Goal: Task Accomplishment & Management: Manage account settings

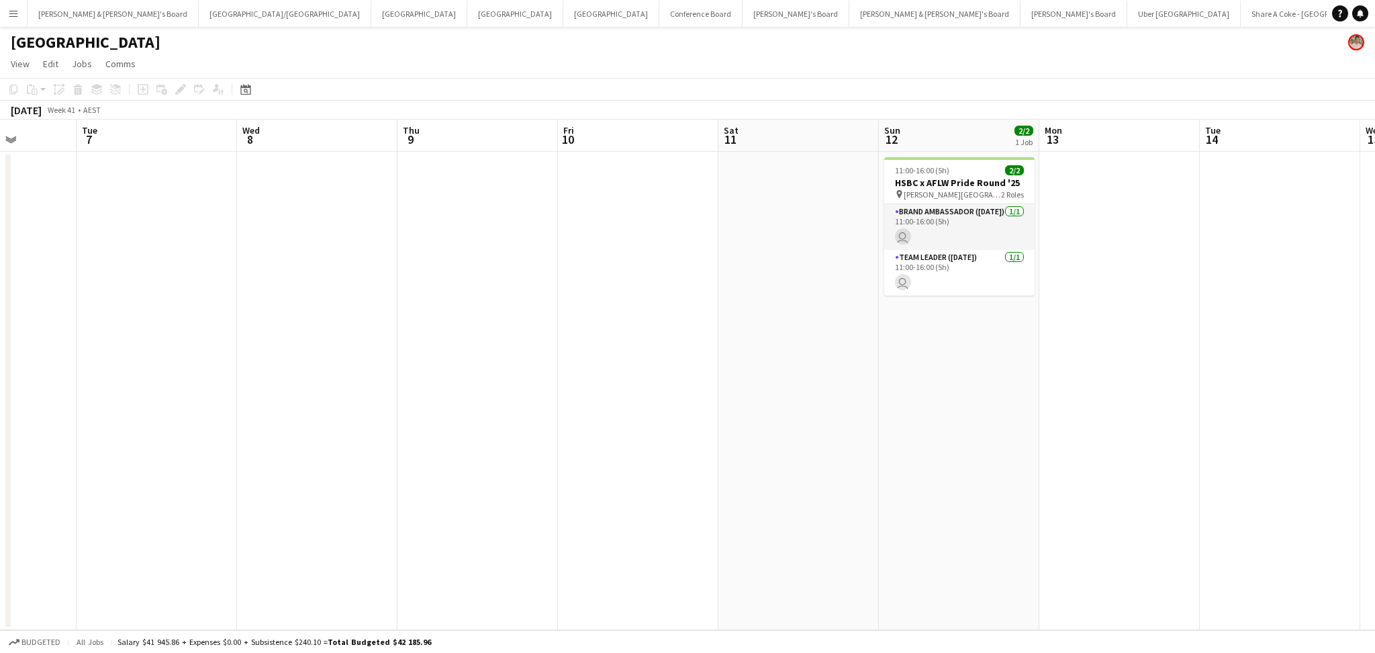
drag, startPoint x: 1313, startPoint y: 368, endPoint x: 678, endPoint y: 380, distance: 635.4
click at [679, 381] on app-calendar-viewport "Fri 3 Sat 4 Sun 5 Mon 6 Tue 7 Wed 8 Thu 9 Fri 10 Sat 11 Sun 12 2/2 1 Job Mon 13…" at bounding box center [687, 375] width 1375 height 510
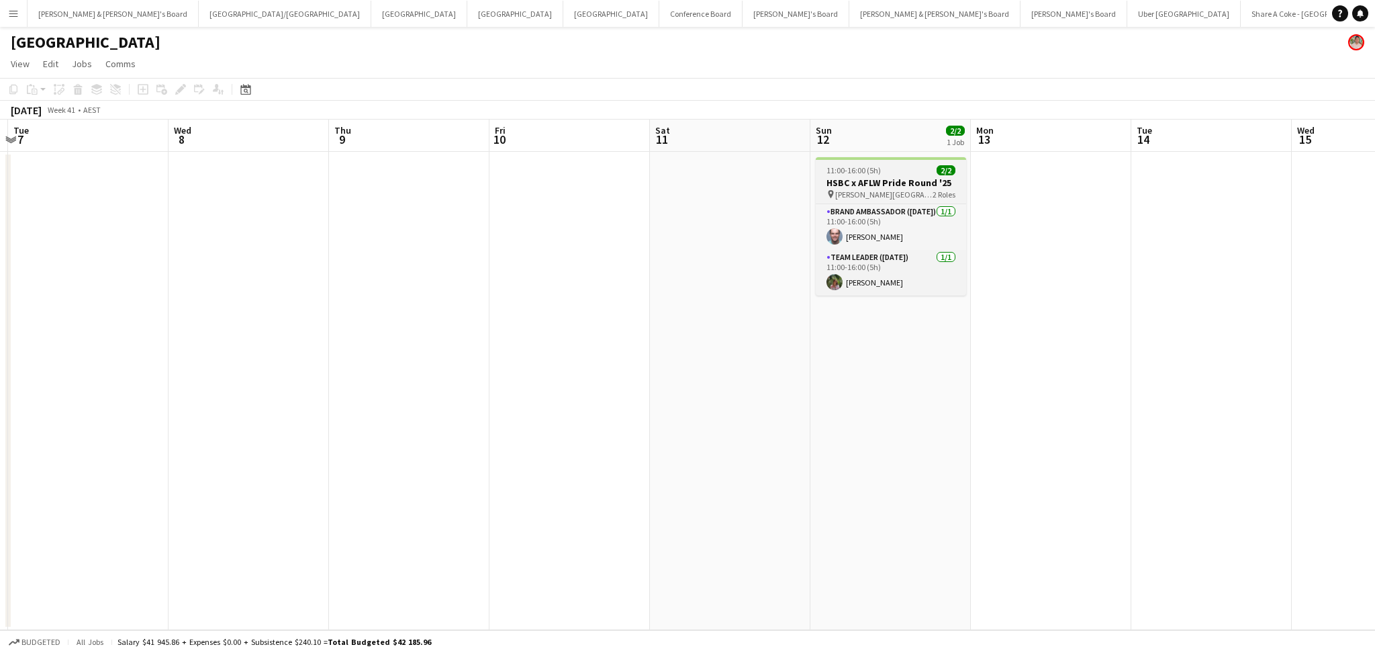
click at [910, 183] on h3 "HSBC x AFLW Pride Round '25" at bounding box center [891, 183] width 150 height 12
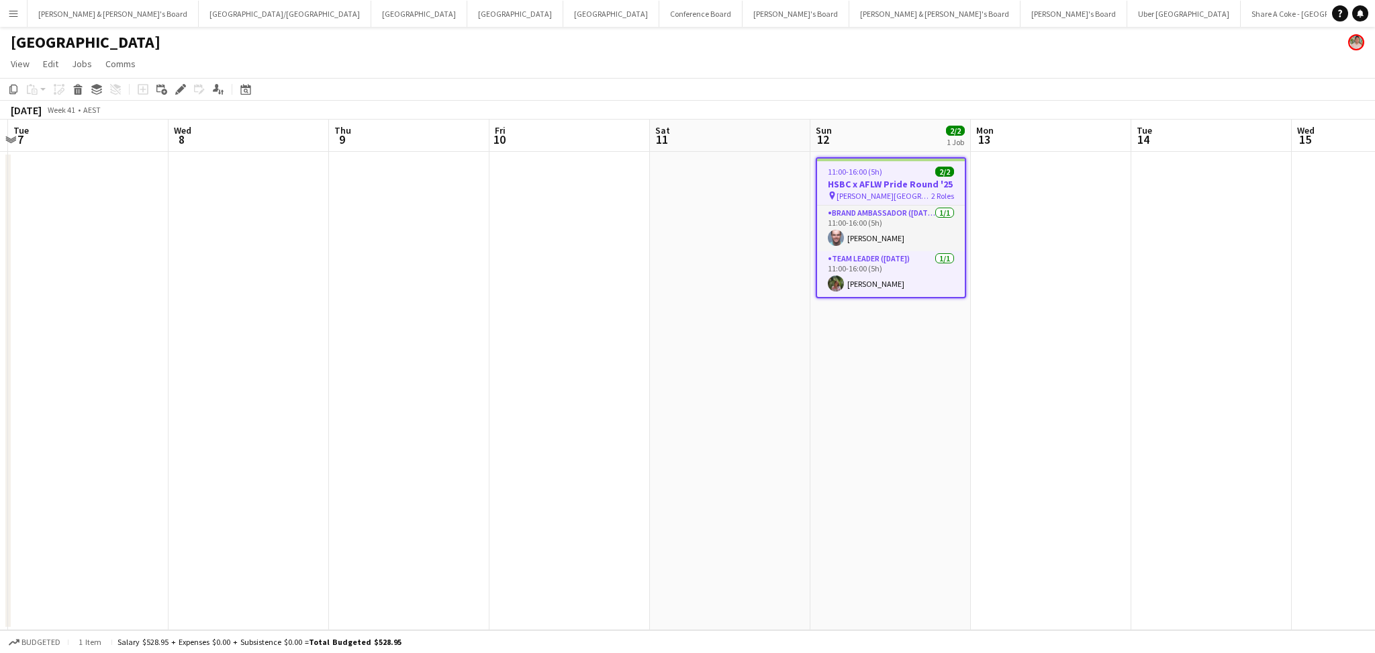
click at [910, 183] on h3 "HSBC x AFLW Pride Round '25" at bounding box center [891, 184] width 148 height 12
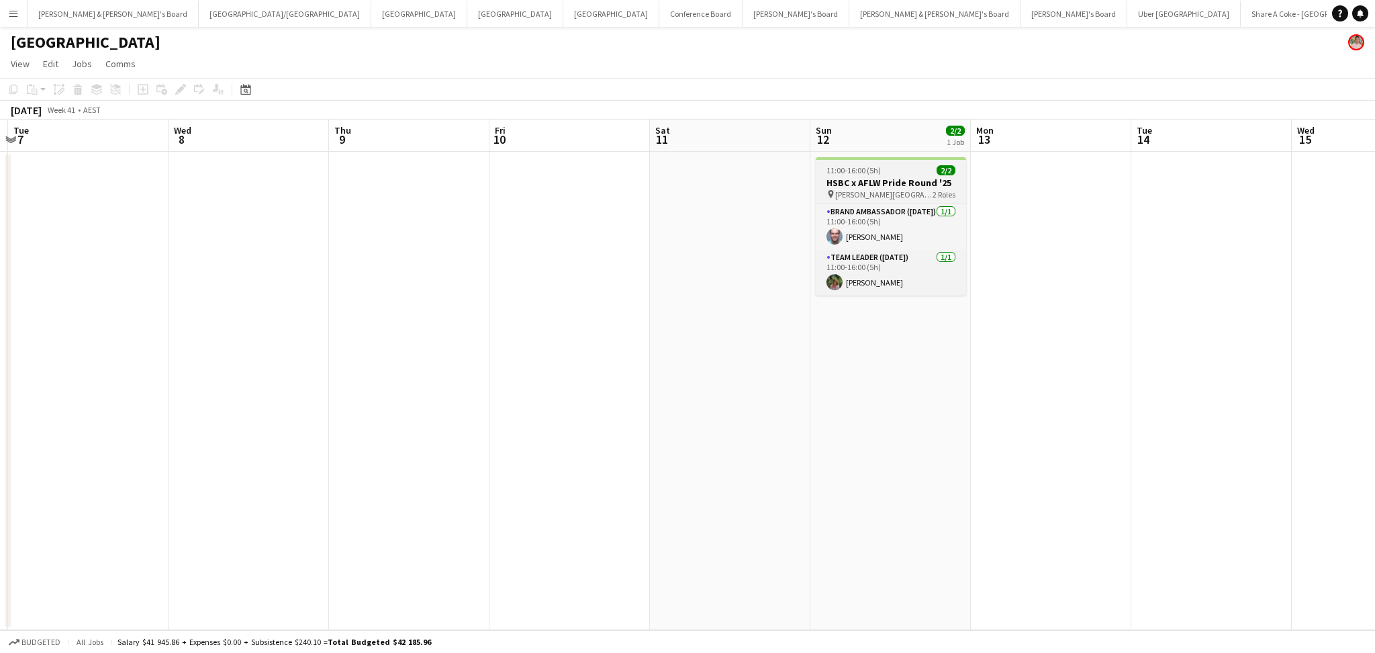
click at [910, 183] on h3 "HSBC x AFLW Pride Round '25" at bounding box center [891, 183] width 150 height 12
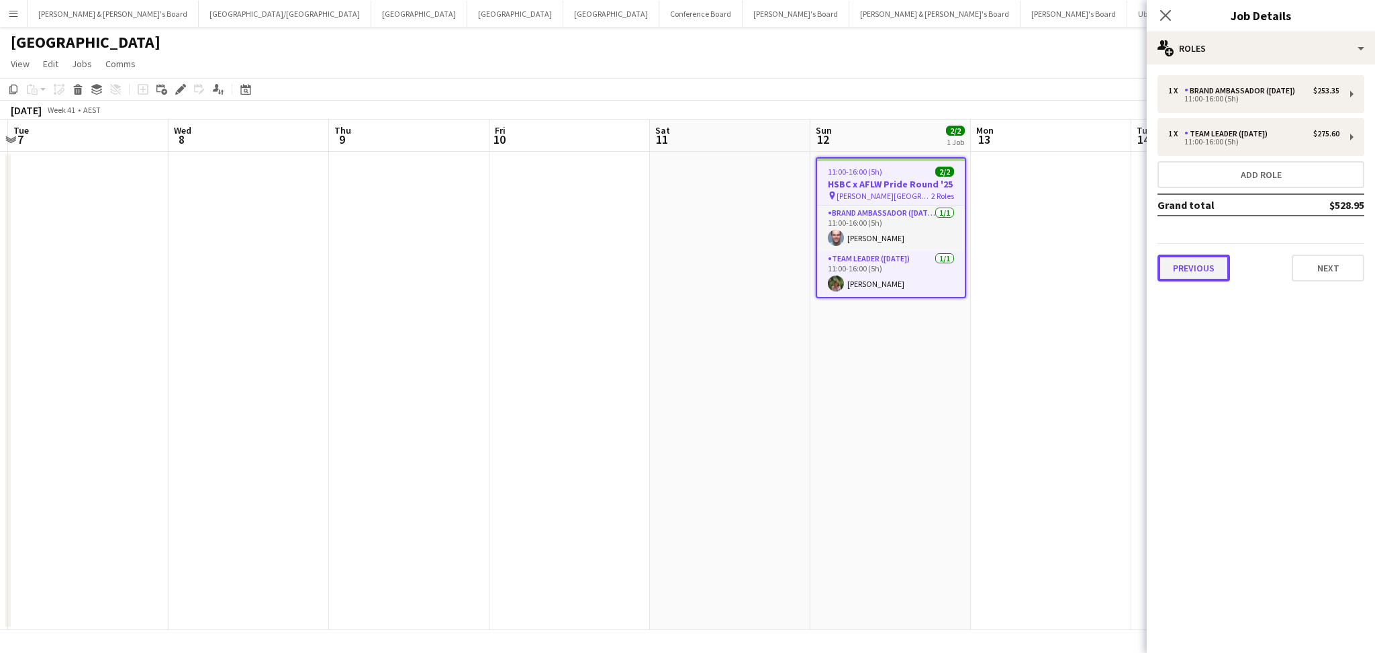
click at [1195, 269] on button "Previous" at bounding box center [1194, 268] width 73 height 27
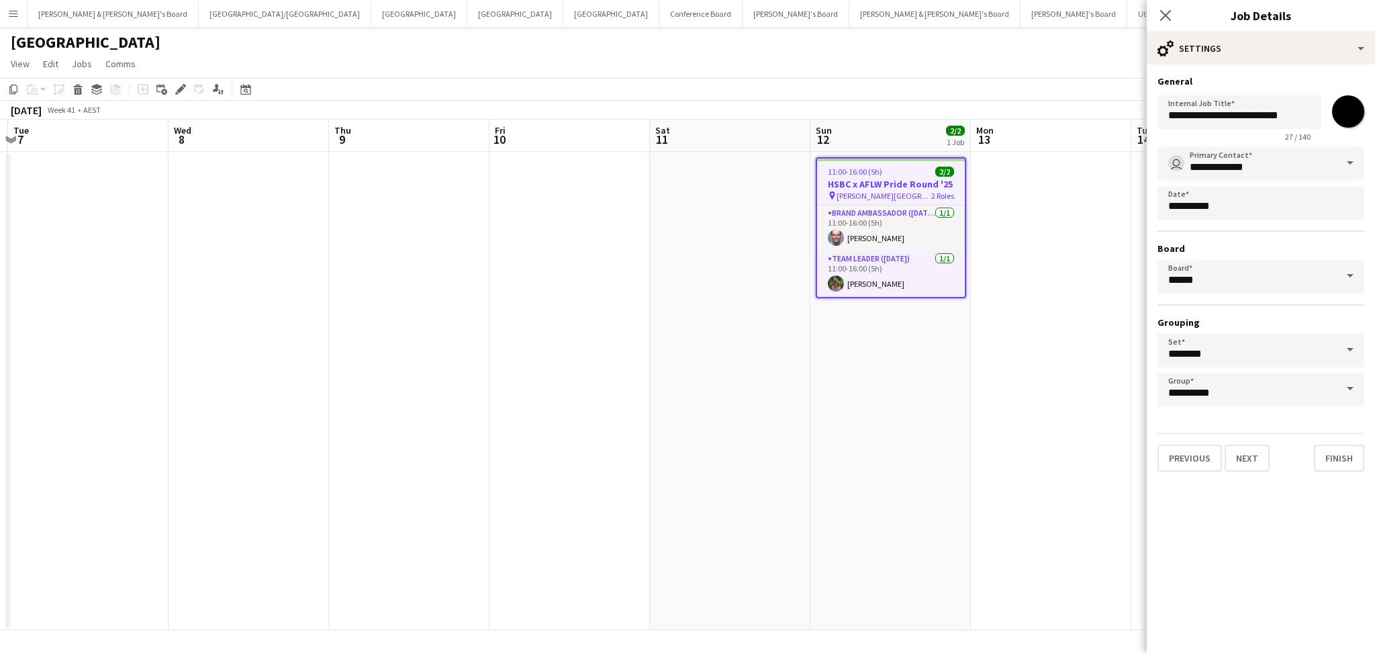
click at [1349, 275] on span at bounding box center [1350, 276] width 28 height 32
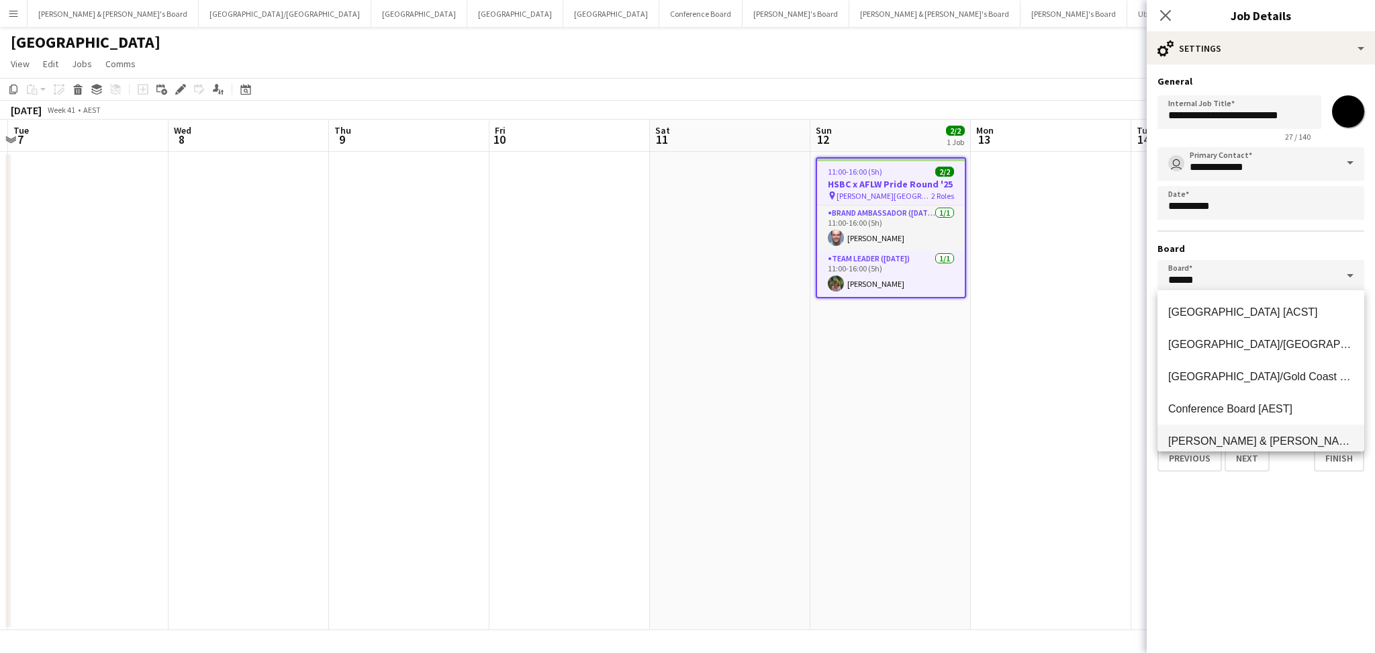
scroll to position [89, 0]
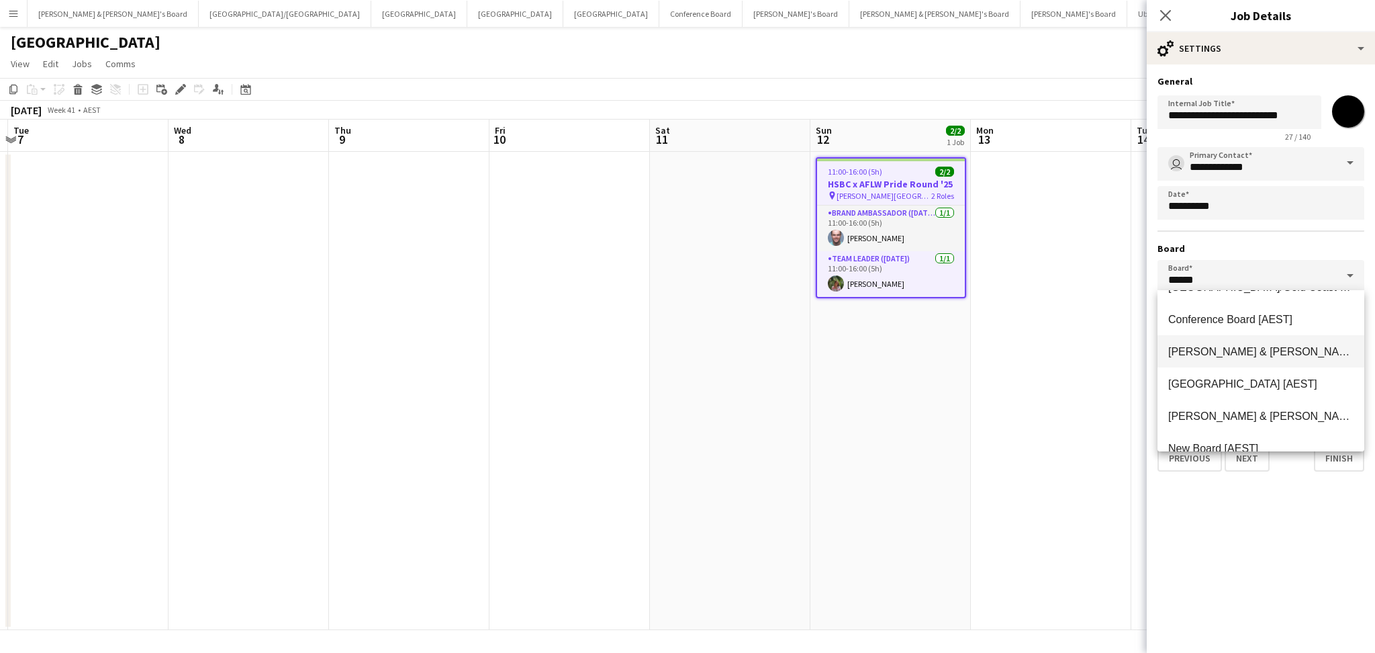
click at [1257, 352] on span "[PERSON_NAME] & [PERSON_NAME]'s Board [AEST]" at bounding box center [1301, 351] width 266 height 11
type input "**********"
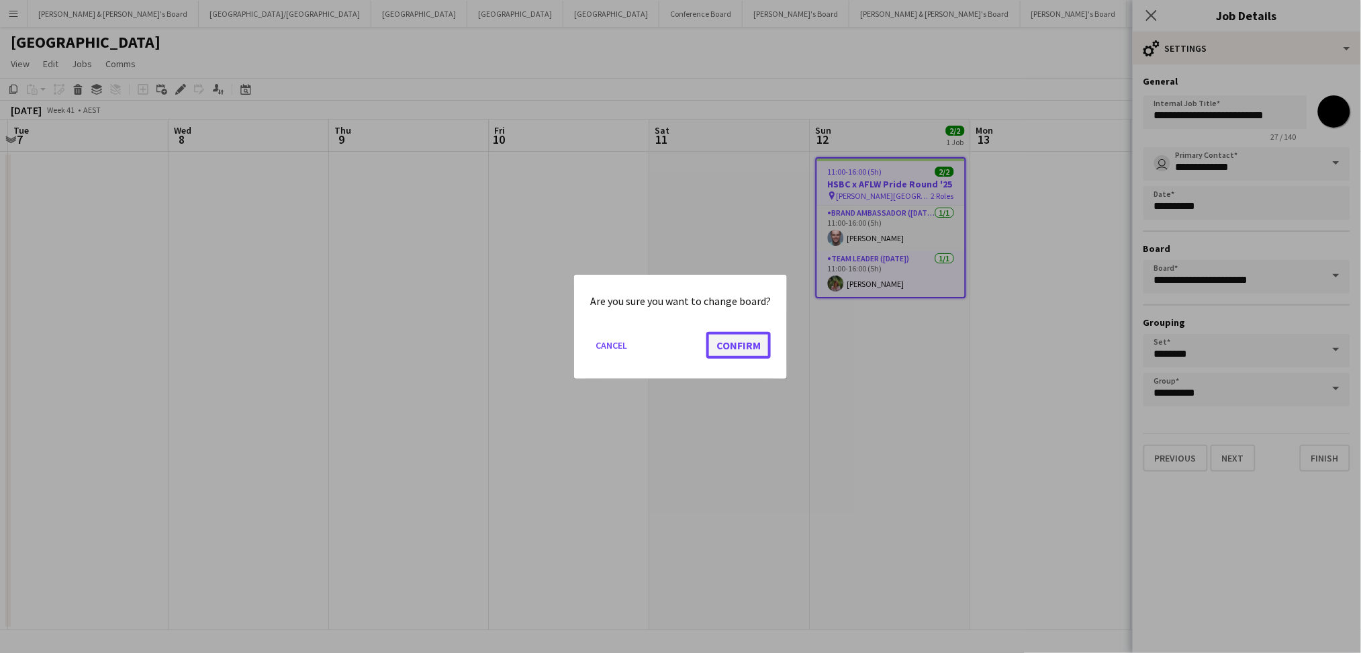
click at [751, 344] on button "Confirm" at bounding box center [738, 344] width 64 height 27
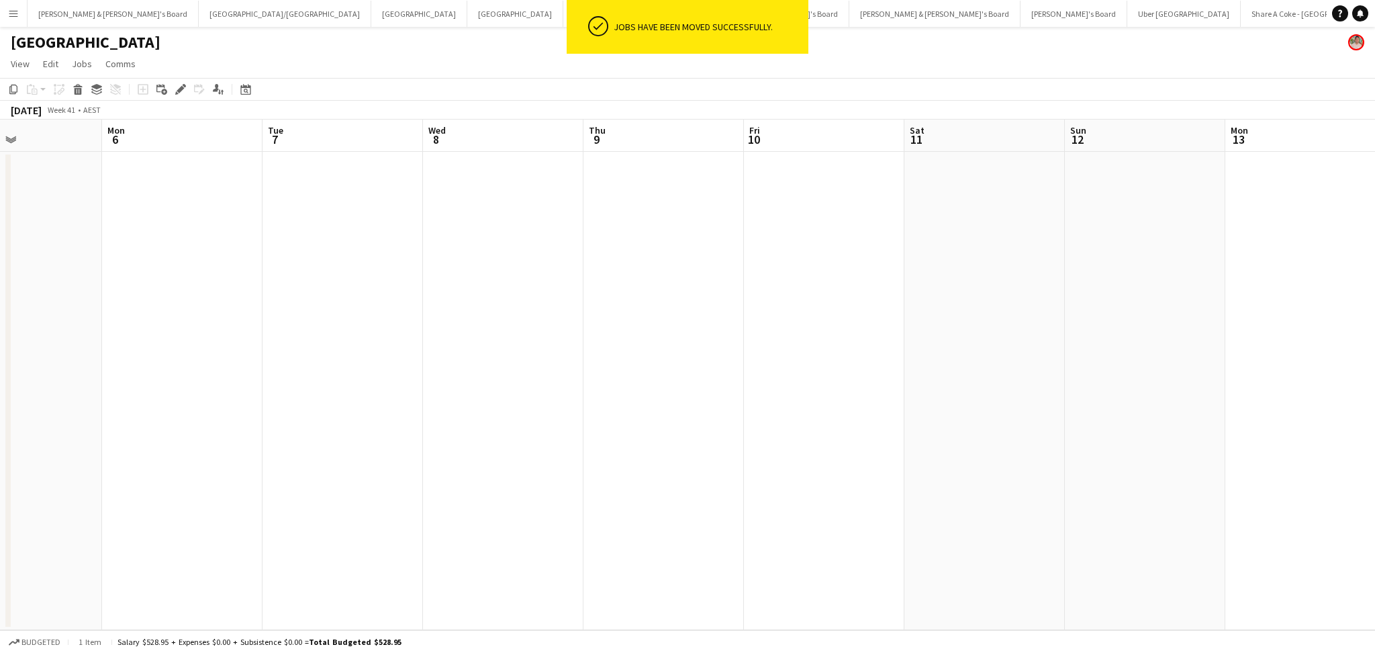
scroll to position [0, 353]
drag, startPoint x: 369, startPoint y: 366, endPoint x: 1130, endPoint y: 369, distance: 761.5
click at [1130, 369] on app-calendar-viewport "Tue 30 Wed 1 Thu 2 Fri 3 Sat 4 Sun 5 Mon 6 Tue 7 Wed 8 Thu 9 Fri 10 Sat 11 Sun …" at bounding box center [687, 375] width 1375 height 510
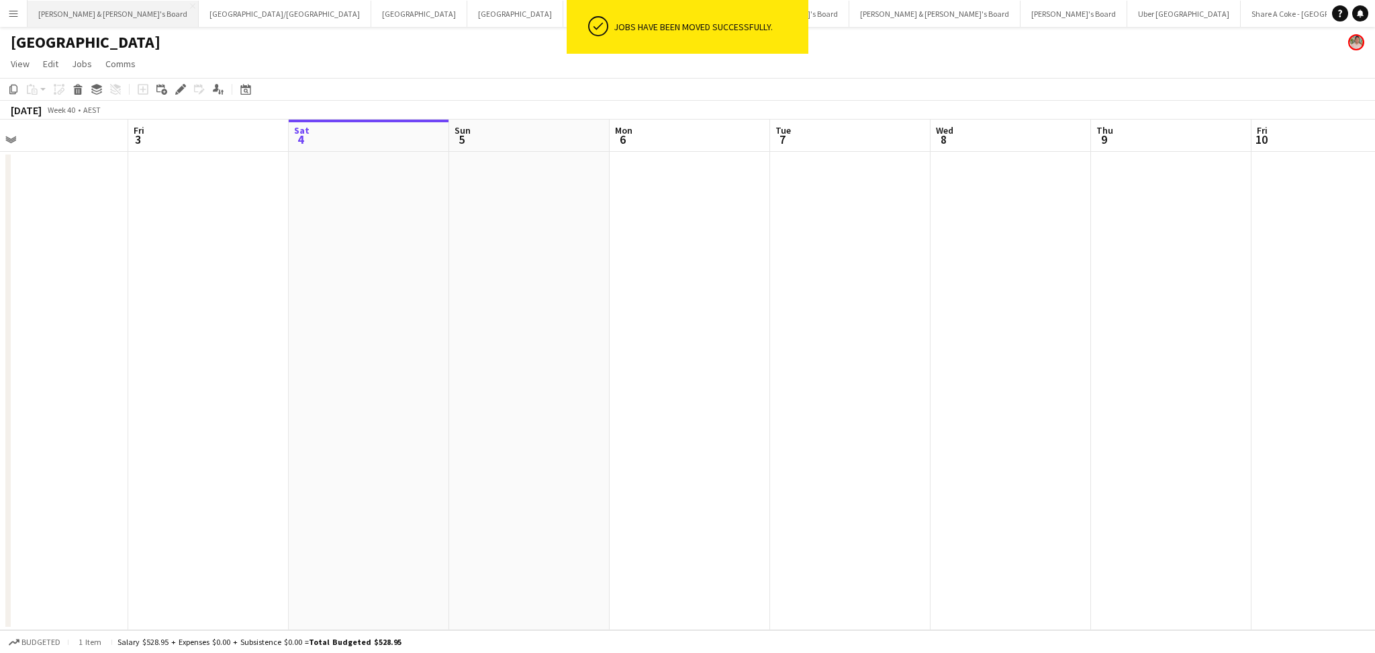
click at [90, 21] on button "[PERSON_NAME] & [PERSON_NAME]'s Board Close" at bounding box center [113, 14] width 171 height 26
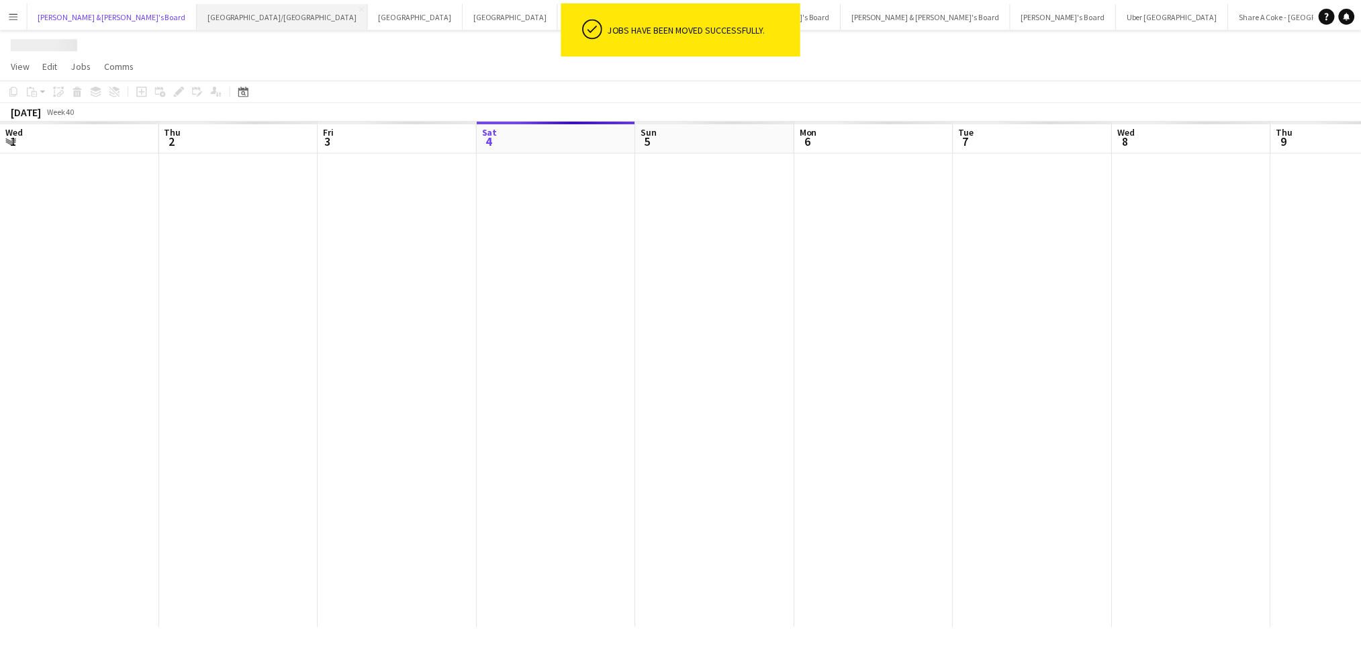
scroll to position [0, 320]
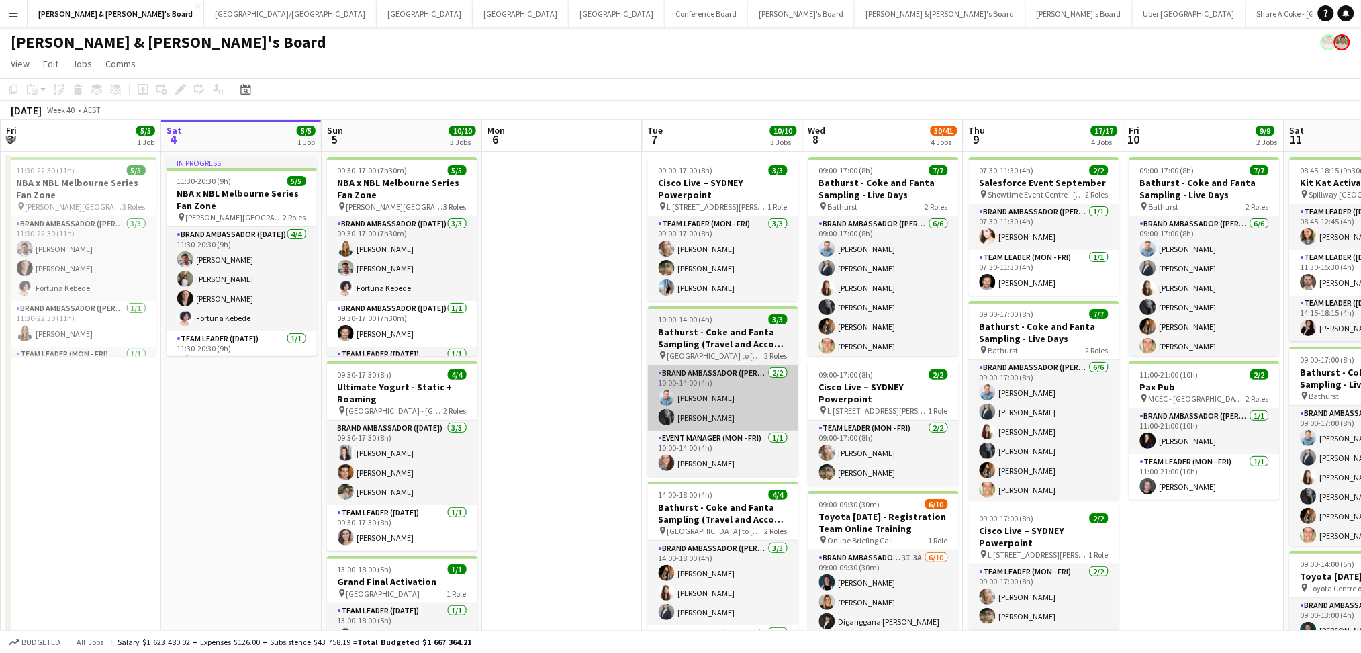
drag, startPoint x: 594, startPoint y: 428, endPoint x: 413, endPoint y: 422, distance: 180.7
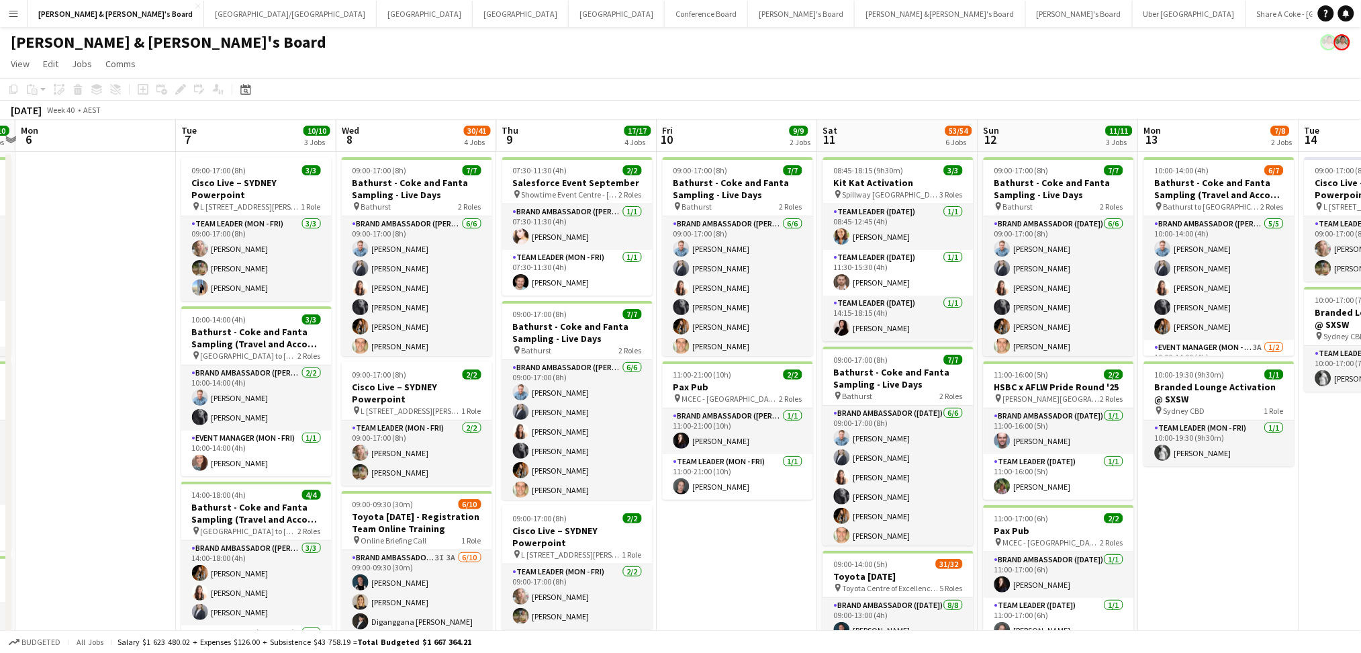
drag, startPoint x: 834, startPoint y: 569, endPoint x: 747, endPoint y: 545, distance: 90.6
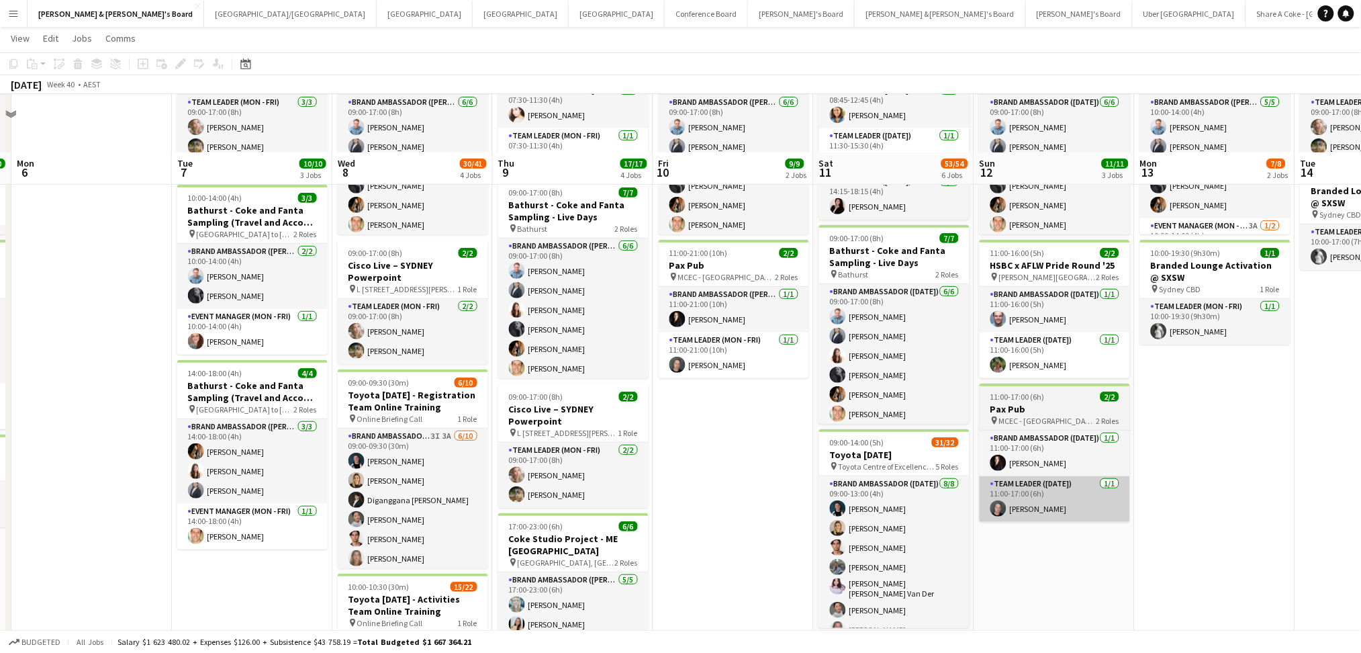
scroll to position [179, 0]
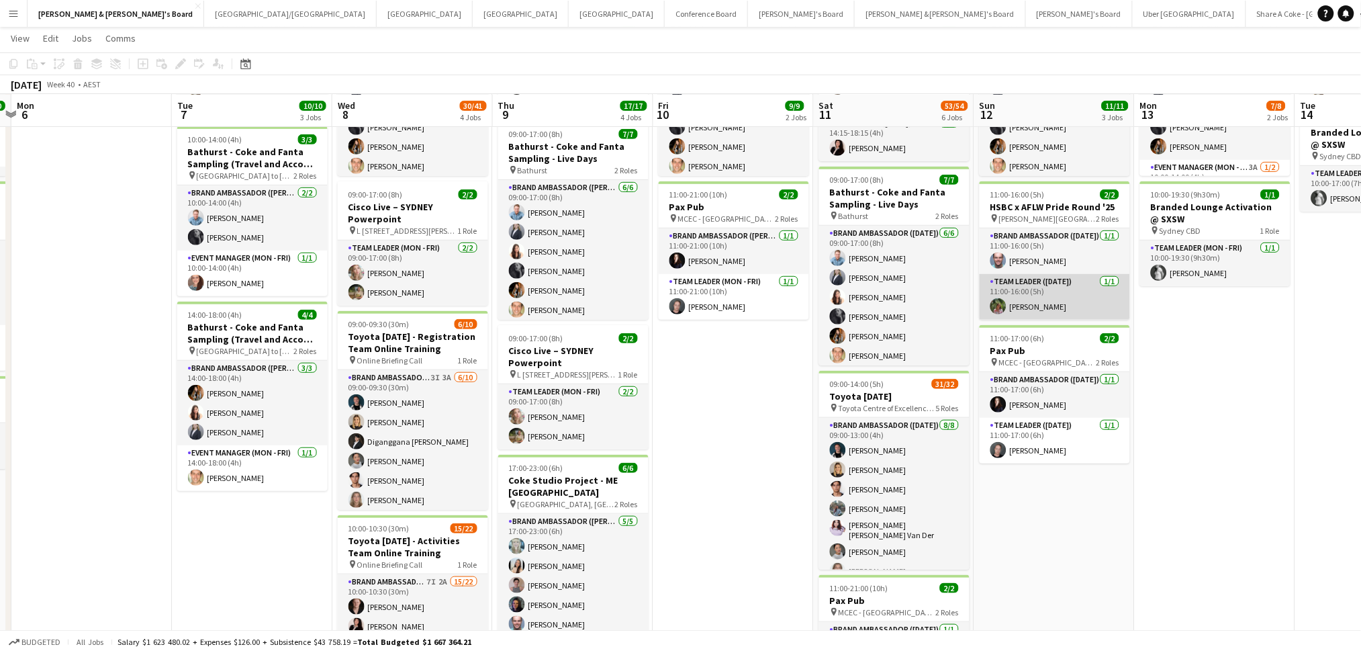
click at [1064, 298] on app-card-role "Team Leader ([DATE]) [DATE] 11:00-16:00 (5h) [PERSON_NAME]" at bounding box center [1055, 297] width 150 height 46
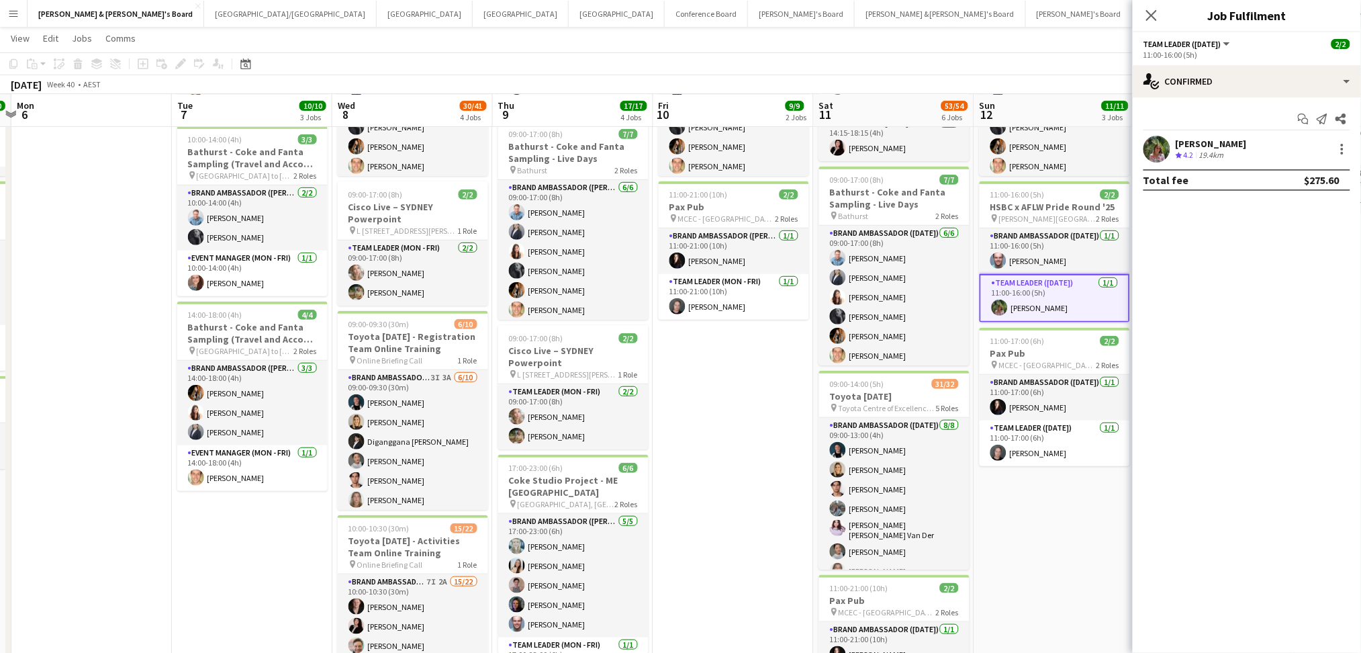
click at [1206, 141] on div "[PERSON_NAME]" at bounding box center [1211, 144] width 71 height 12
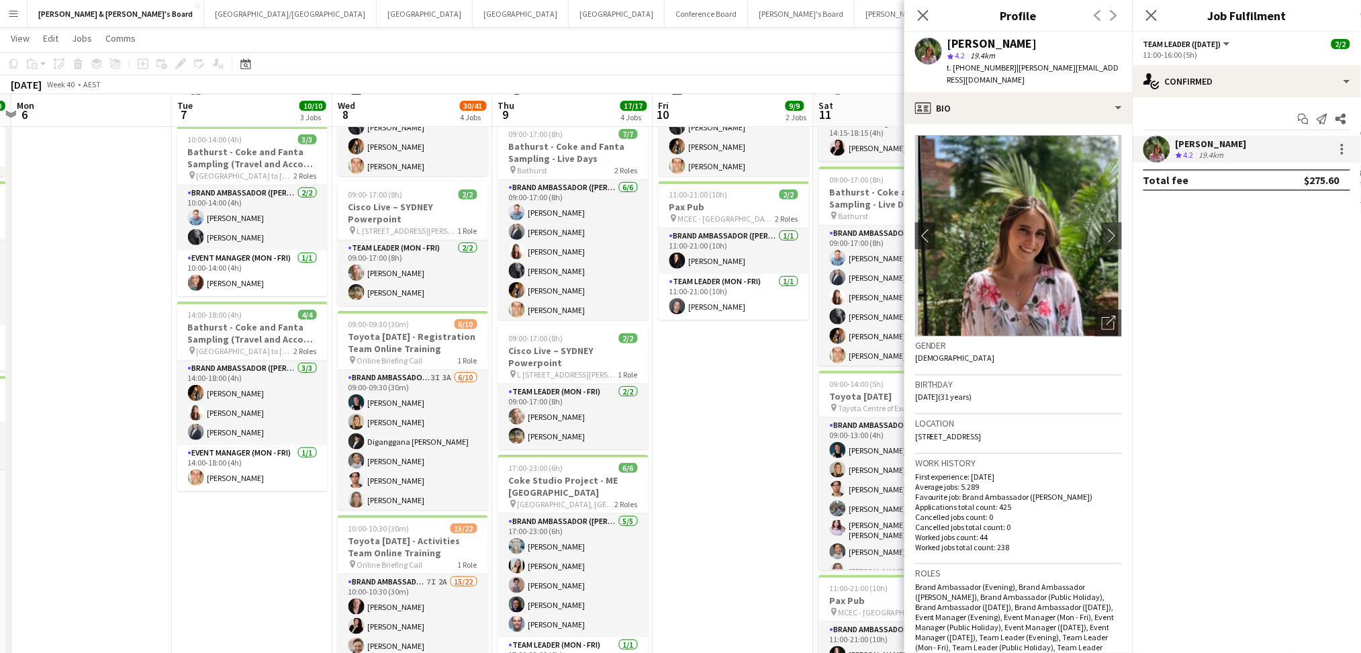
drag, startPoint x: 948, startPoint y: 44, endPoint x: 1126, endPoint y: 42, distance: 178.0
click at [1126, 42] on div "[PERSON_NAME] star 4.2 19.4km t. [PHONE_NUMBER] | [PERSON_NAME][EMAIL_ADDRESS][…" at bounding box center [1019, 62] width 228 height 60
copy div "[PERSON_NAME]"
drag, startPoint x: 965, startPoint y: 64, endPoint x: 1003, endPoint y: 66, distance: 37.7
click at [1003, 66] on span "t. [PHONE_NUMBER]" at bounding box center [983, 67] width 70 height 10
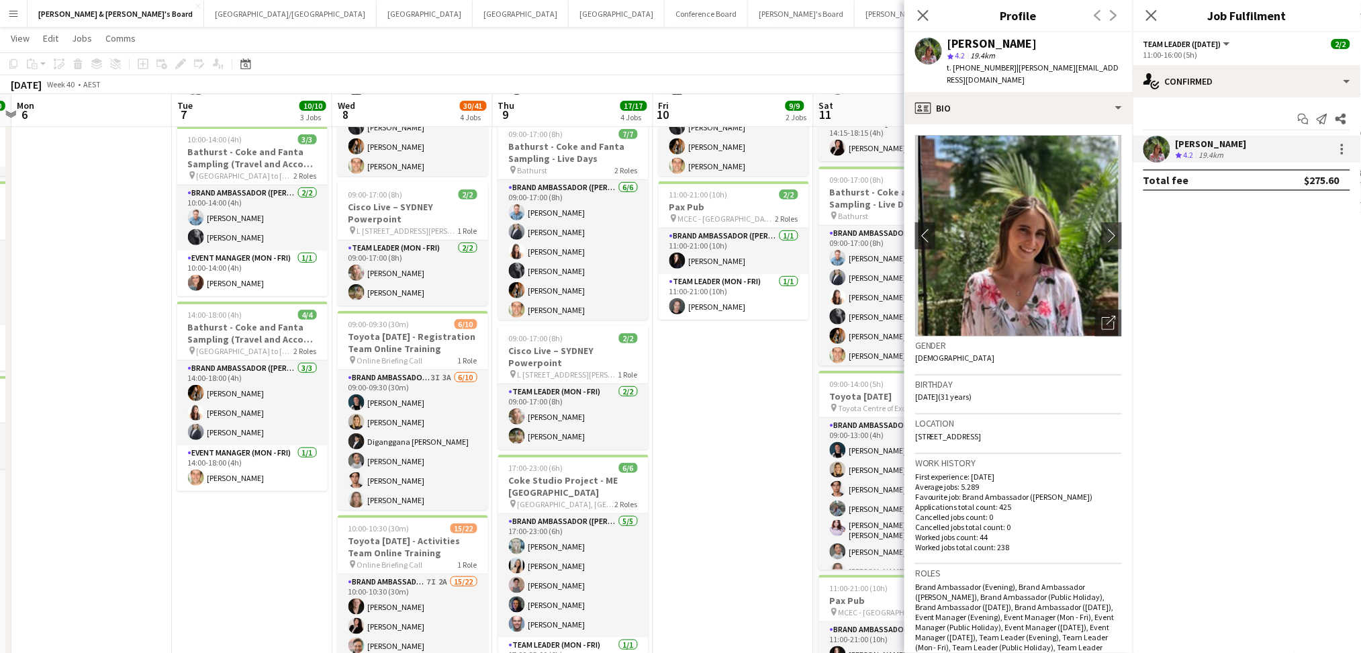
copy span "410879042"
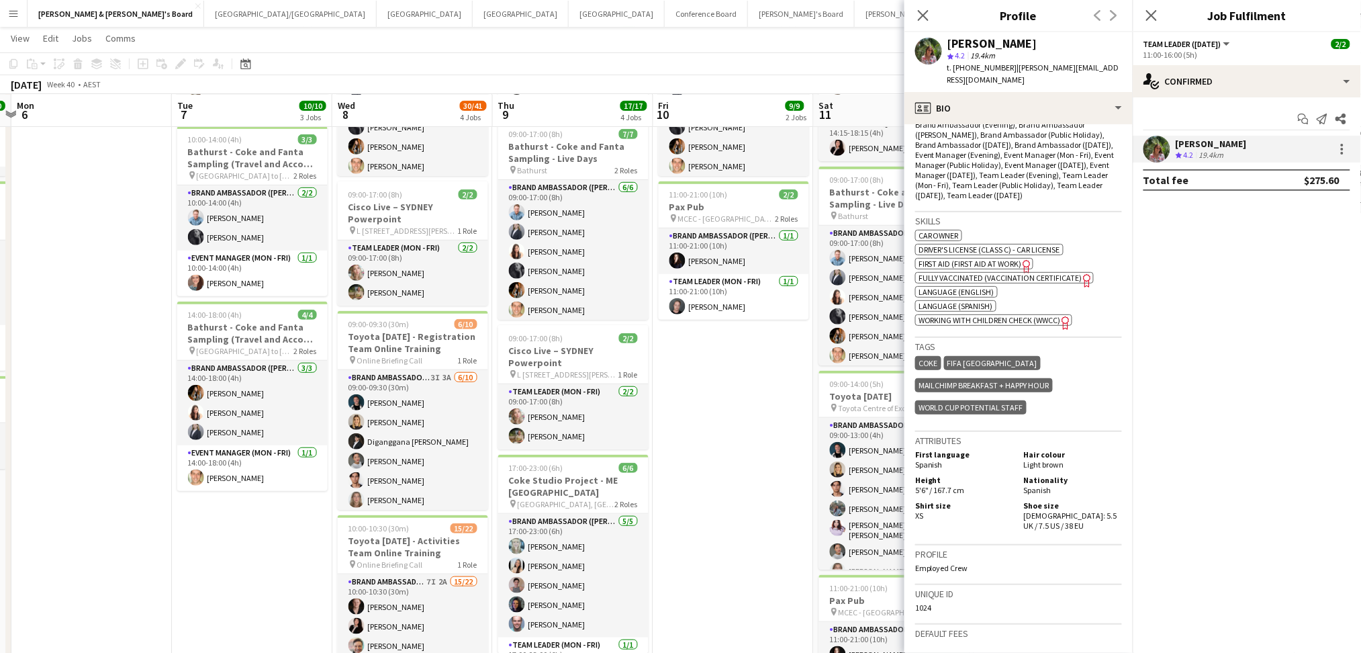
scroll to position [537, 0]
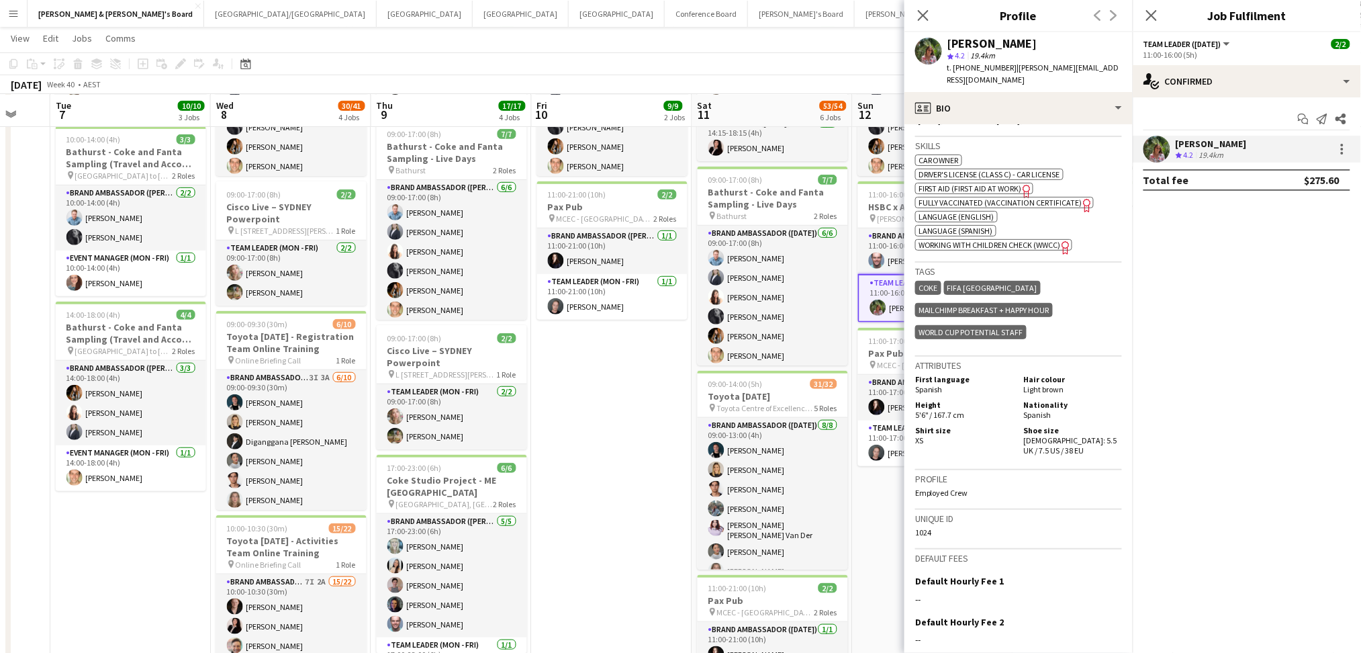
drag, startPoint x: 725, startPoint y: 434, endPoint x: 597, endPoint y: 430, distance: 128.3
click at [598, 430] on app-calendar-viewport "Fri 3 5/5 1 Job Sat 4 5/5 1 Job Sun 5 10/10 3 Jobs Mon 6 Tue 7 10/10 3 Jobs Wed…" at bounding box center [680, 519] width 1361 height 1291
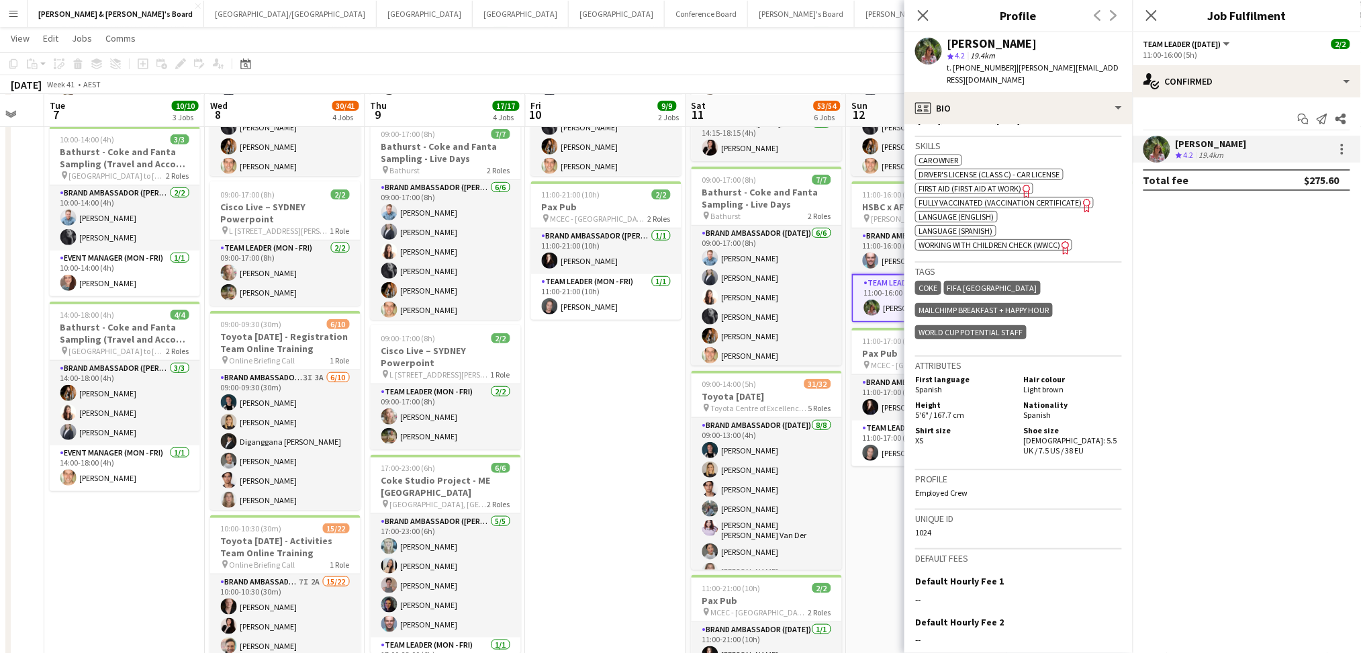
click at [618, 434] on app-date-cell "09:00-17:00 (8h) 7/7 Bathurst - Coke and Fanta Sampling - Live Days pin Bathurs…" at bounding box center [606, 538] width 160 height 1132
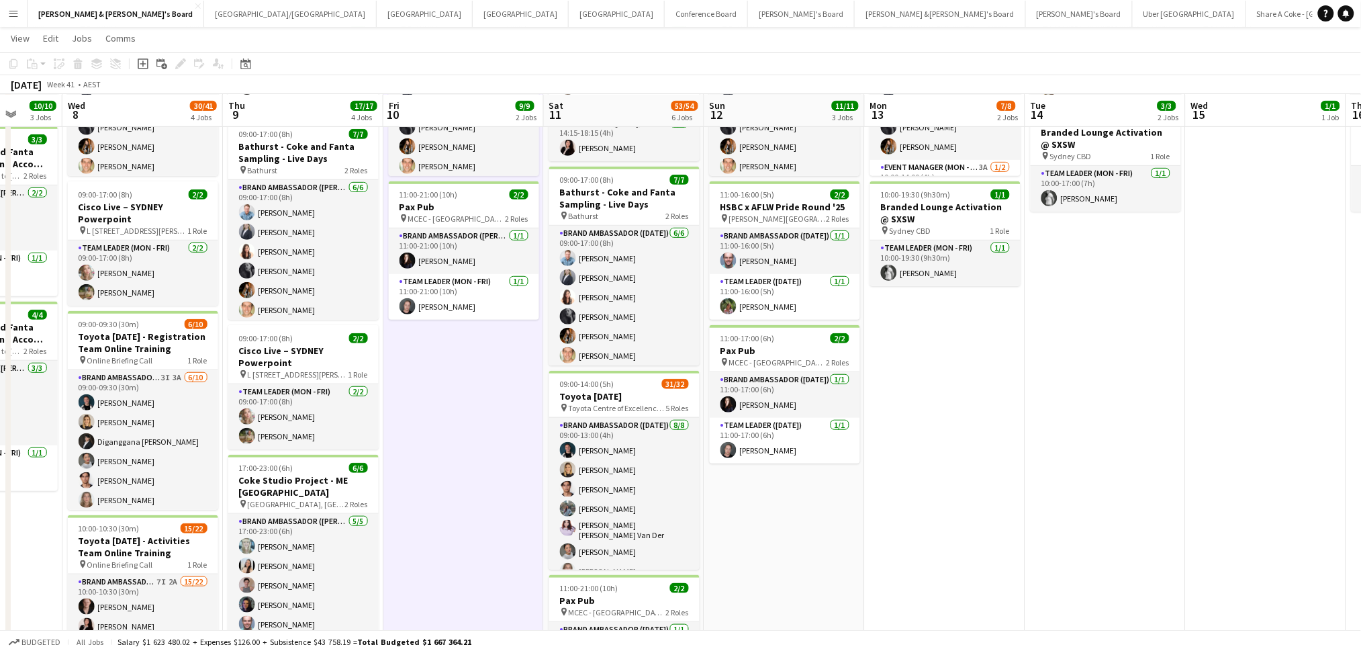
drag, startPoint x: 618, startPoint y: 434, endPoint x: 450, endPoint y: 422, distance: 169.0
click at [450, 422] on app-calendar-viewport "Sun 5 10/10 3 Jobs Mon 6 Tue 7 10/10 3 Jobs Wed 8 30/41 4 Jobs Thu 9 17/17 4 Jo…" at bounding box center [680, 519] width 1361 height 1291
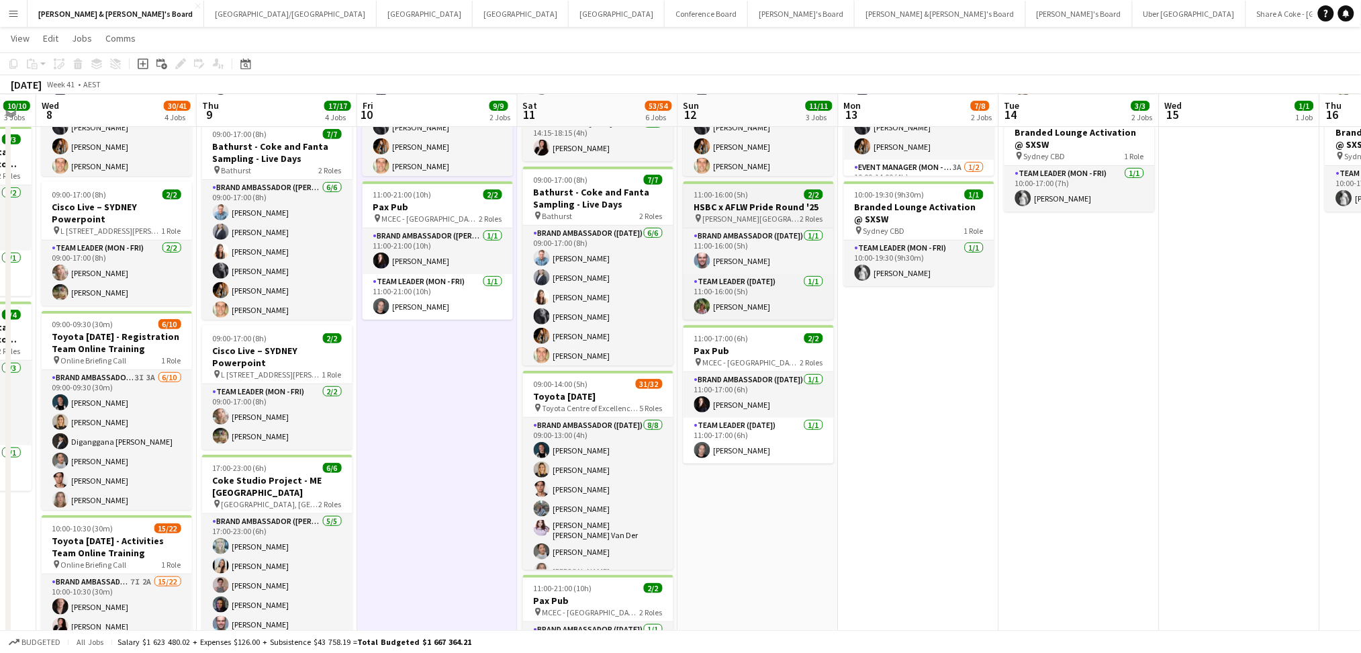
click at [759, 218] on span "[PERSON_NAME][GEOGRAPHIC_DATA], [GEOGRAPHIC_DATA]" at bounding box center [751, 219] width 97 height 10
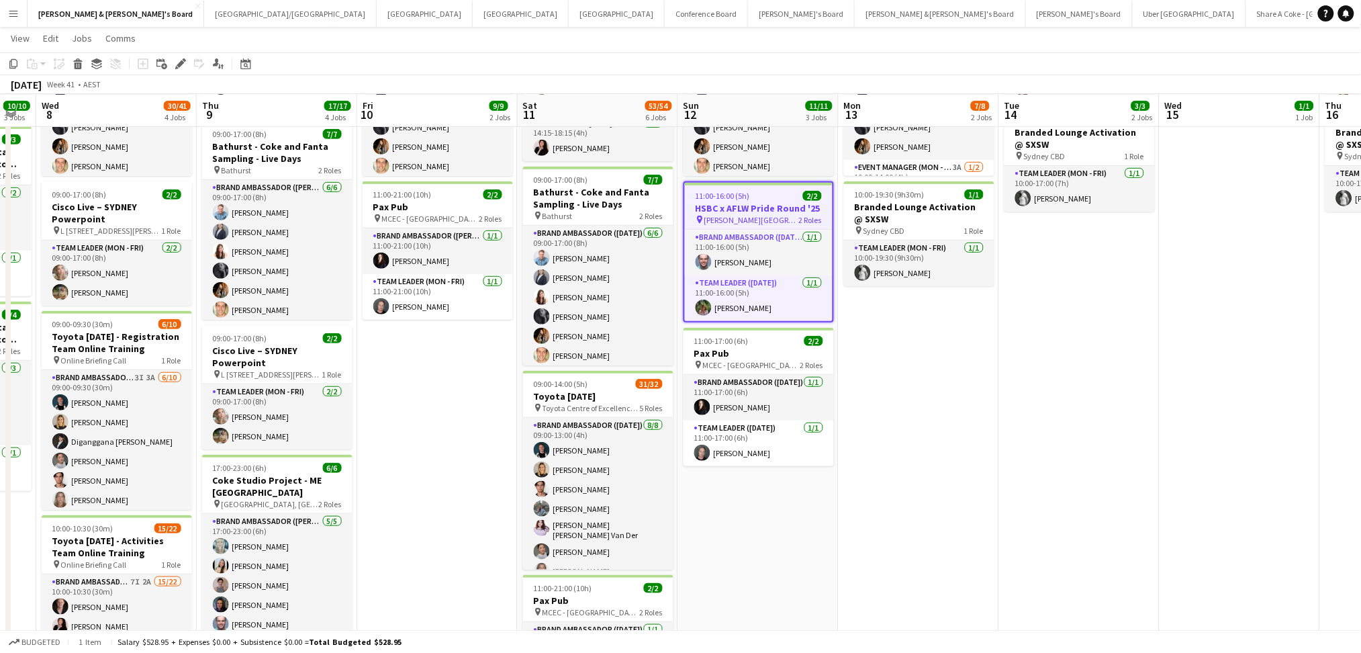
click at [759, 218] on span "[PERSON_NAME][GEOGRAPHIC_DATA], [GEOGRAPHIC_DATA]" at bounding box center [751, 220] width 95 height 10
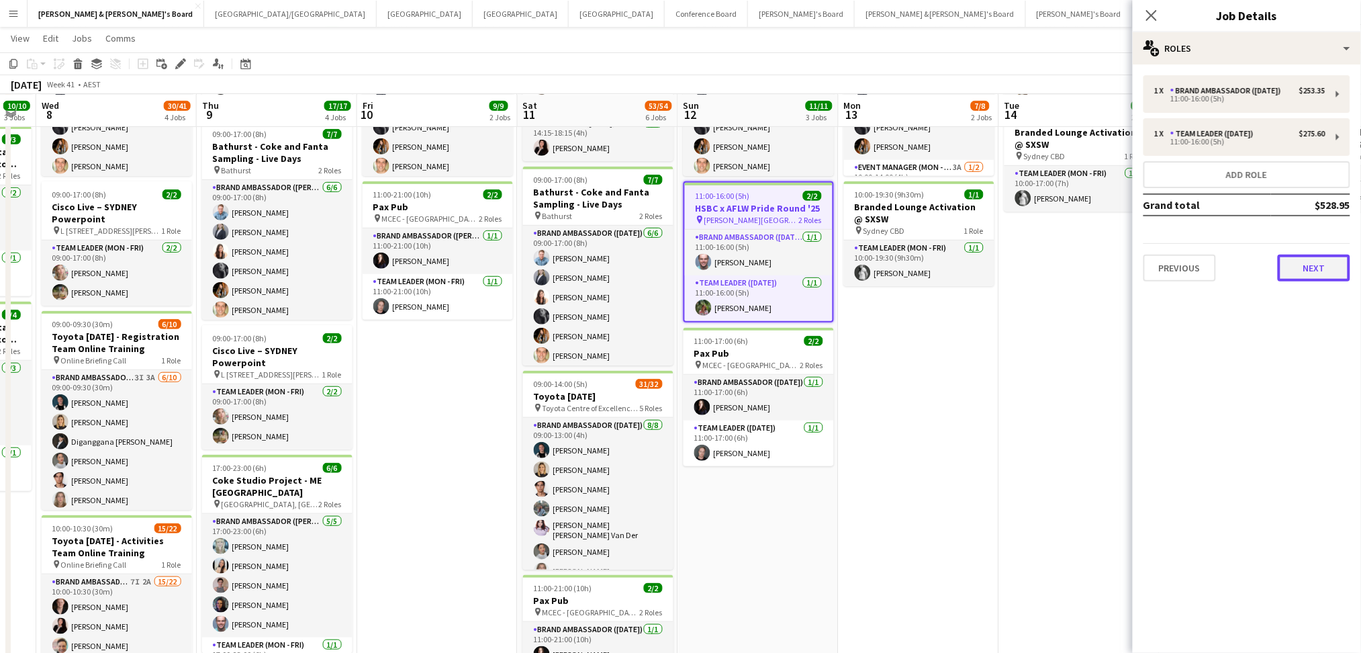
click at [1323, 257] on button "Next" at bounding box center [1314, 268] width 73 height 27
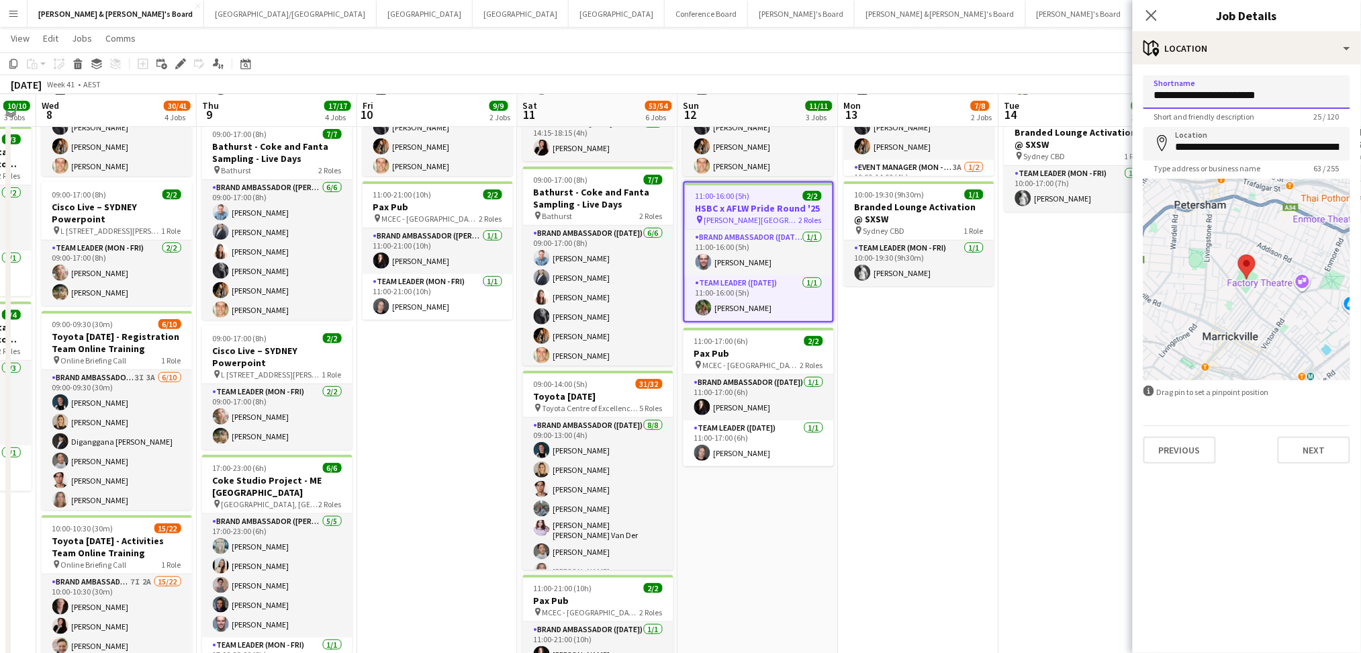
click at [1217, 95] on input "**********" at bounding box center [1247, 92] width 207 height 34
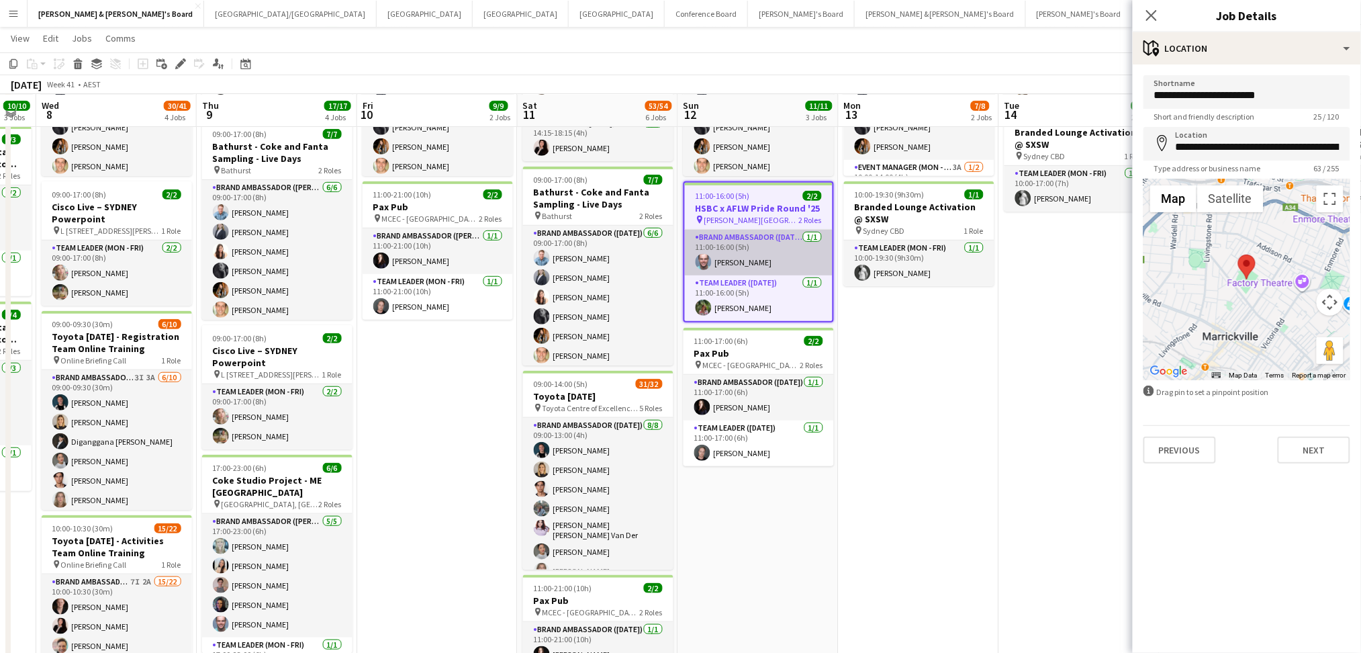
click at [731, 263] on app-card-role "Brand Ambassador ([DATE]) [DATE] 11:00-16:00 (5h) [PERSON_NAME]" at bounding box center [759, 253] width 148 height 46
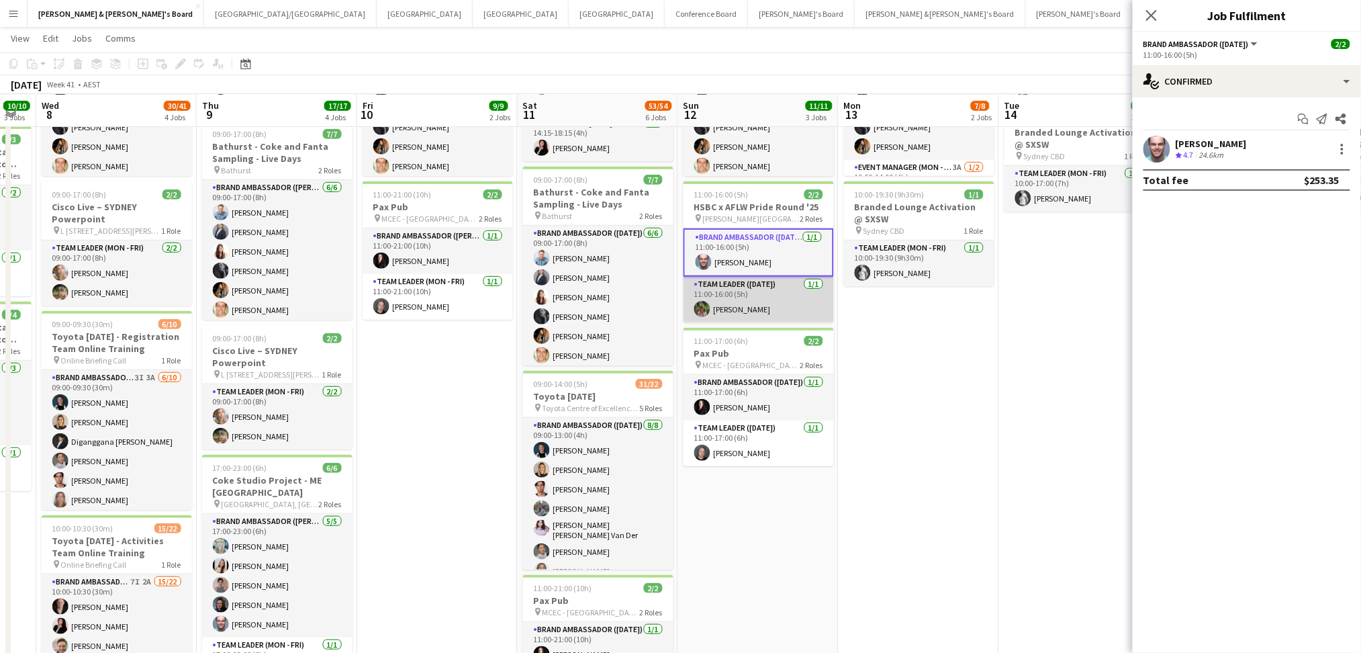
click at [752, 290] on app-card-role "Team Leader ([DATE]) [DATE] 11:00-16:00 (5h) [PERSON_NAME]" at bounding box center [759, 300] width 150 height 46
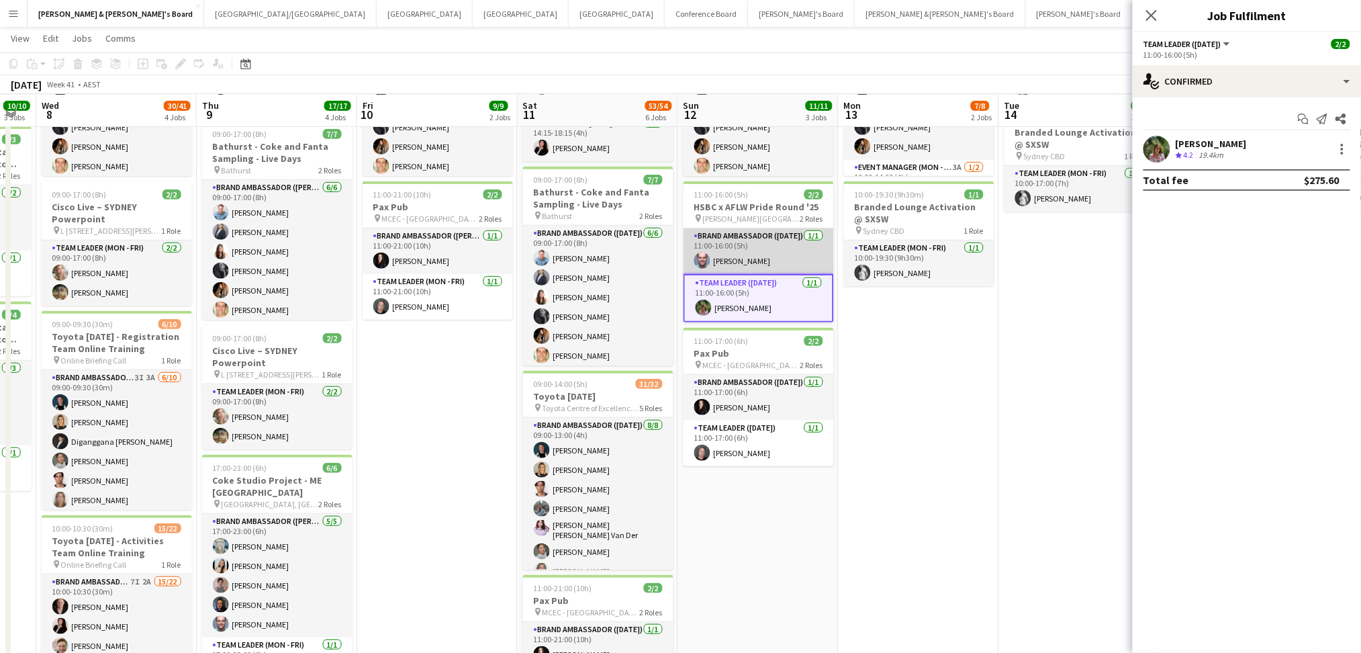
click at [779, 259] on app-card-role "Brand Ambassador ([DATE]) [DATE] 11:00-16:00 (5h) [PERSON_NAME]" at bounding box center [759, 251] width 150 height 46
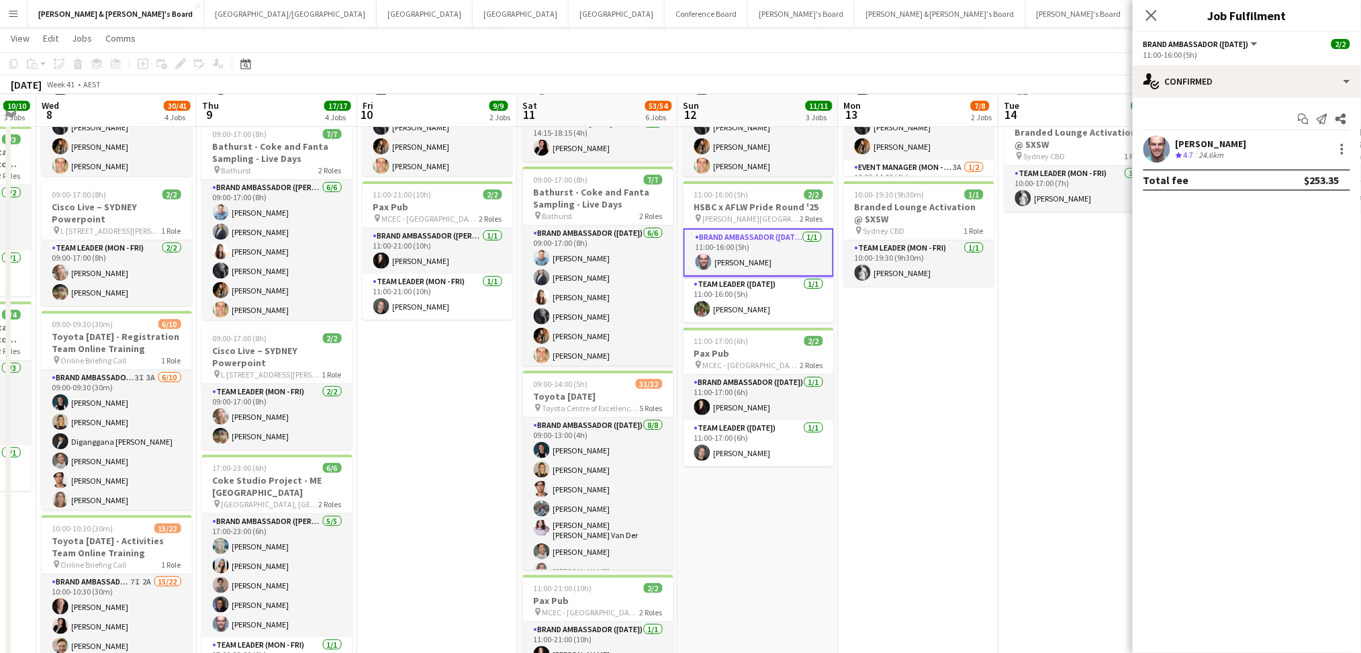
click at [1183, 148] on div "[PERSON_NAME]" at bounding box center [1211, 144] width 71 height 12
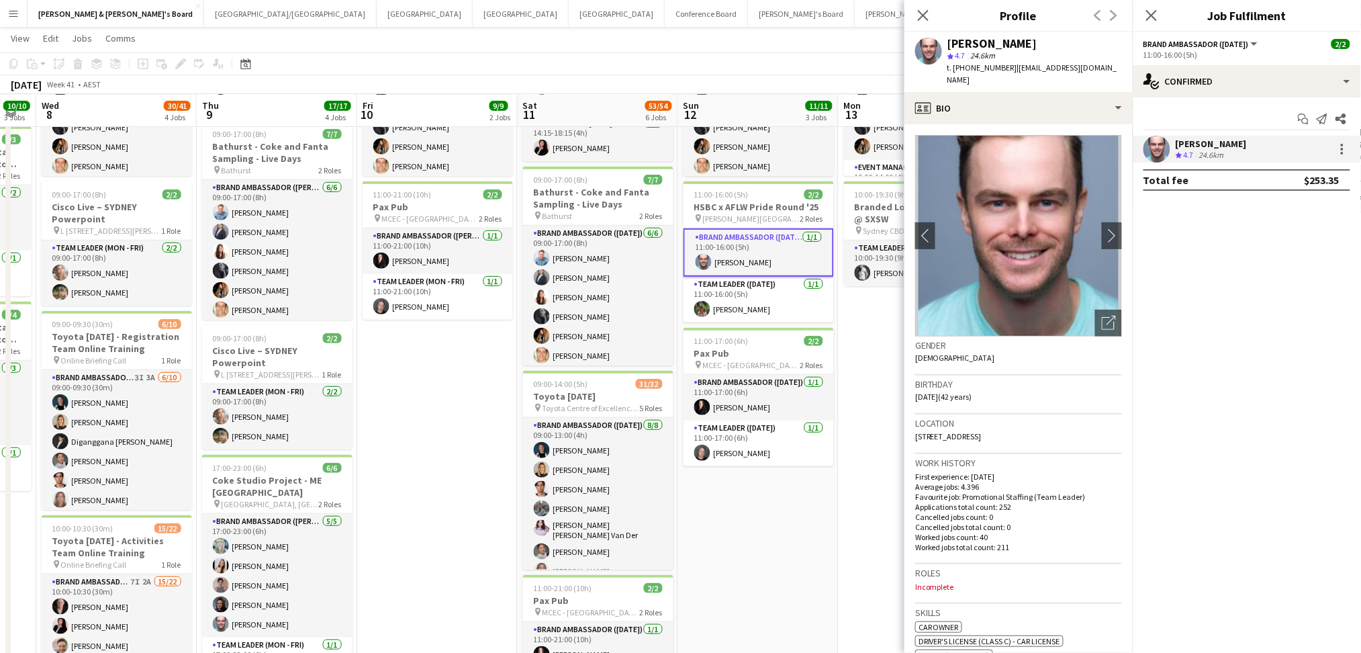
copy div "[PERSON_NAME]"
drag, startPoint x: 949, startPoint y: 42, endPoint x: 1024, endPoint y: 40, distance: 75.2
click at [1023, 40] on div "[PERSON_NAME]" at bounding box center [1035, 44] width 175 height 12
drag, startPoint x: 965, startPoint y: 65, endPoint x: 1005, endPoint y: 69, distance: 40.5
click at [1005, 69] on span "t. [PHONE_NUMBER]" at bounding box center [983, 67] width 70 height 10
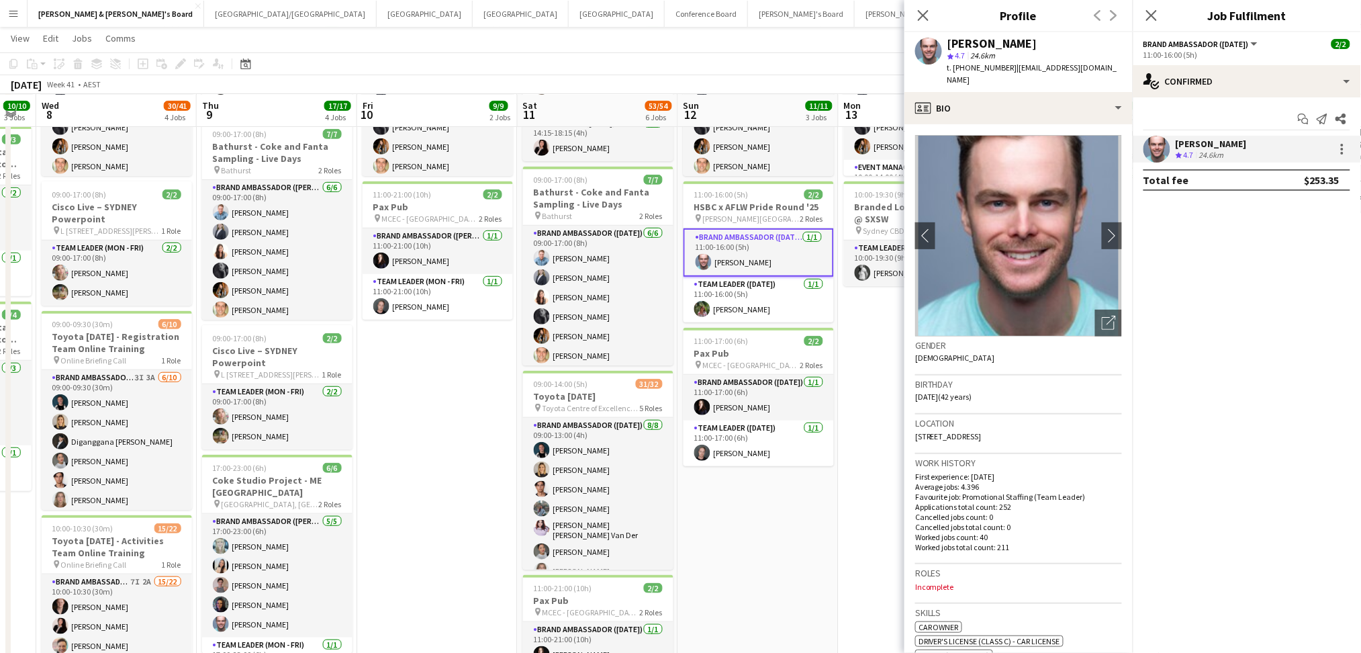
copy span "0403989426"
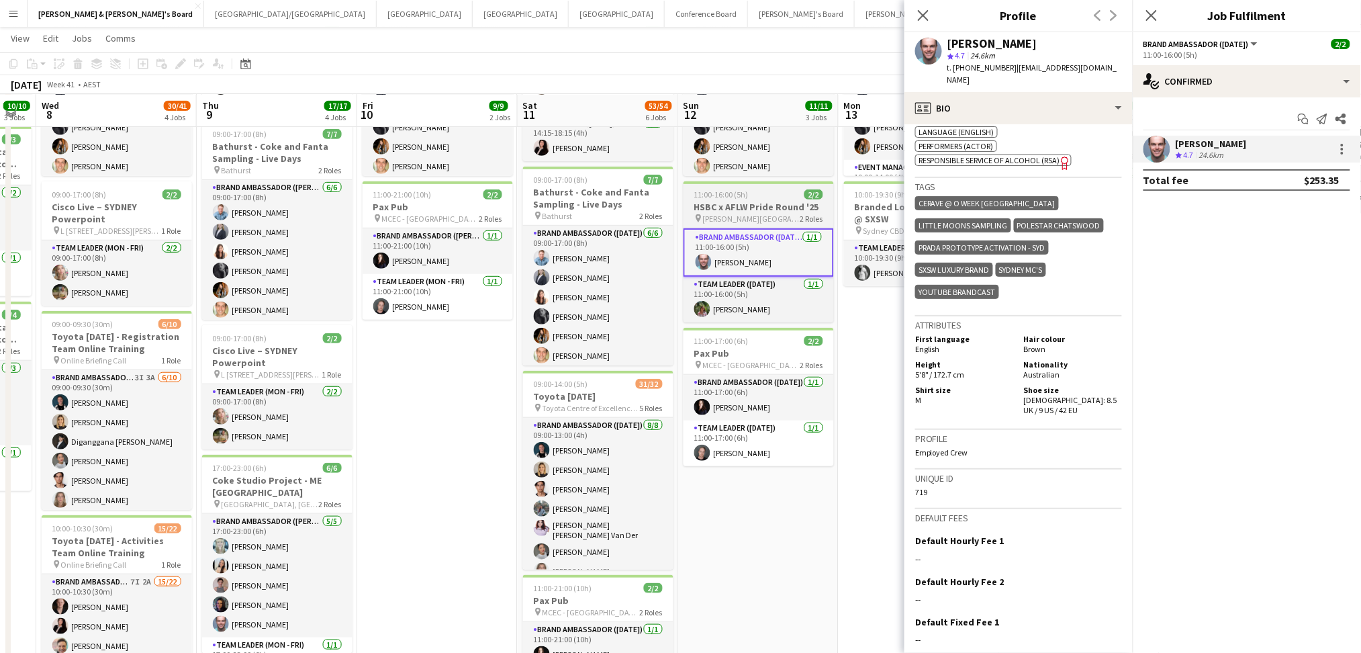
scroll to position [0, 445]
click at [733, 194] on span "11:00-16:00 (5h)" at bounding box center [722, 194] width 54 height 10
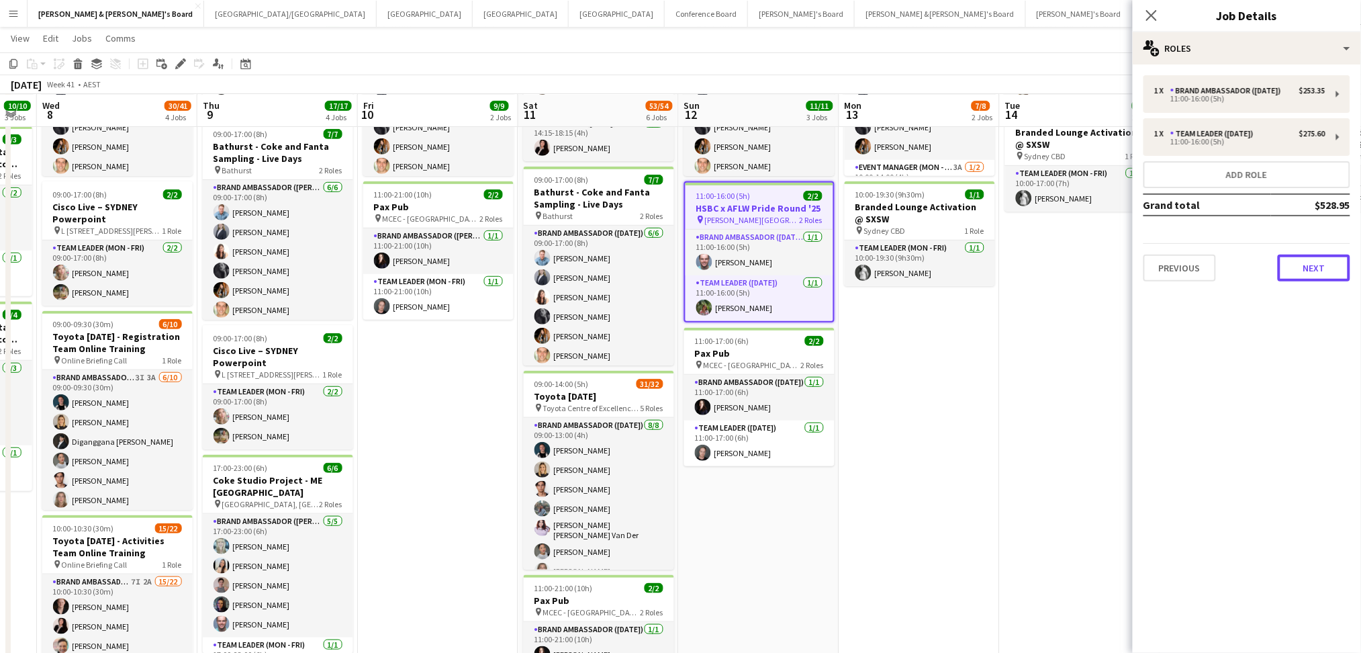
click at [1281, 259] on button "Next" at bounding box center [1314, 268] width 73 height 27
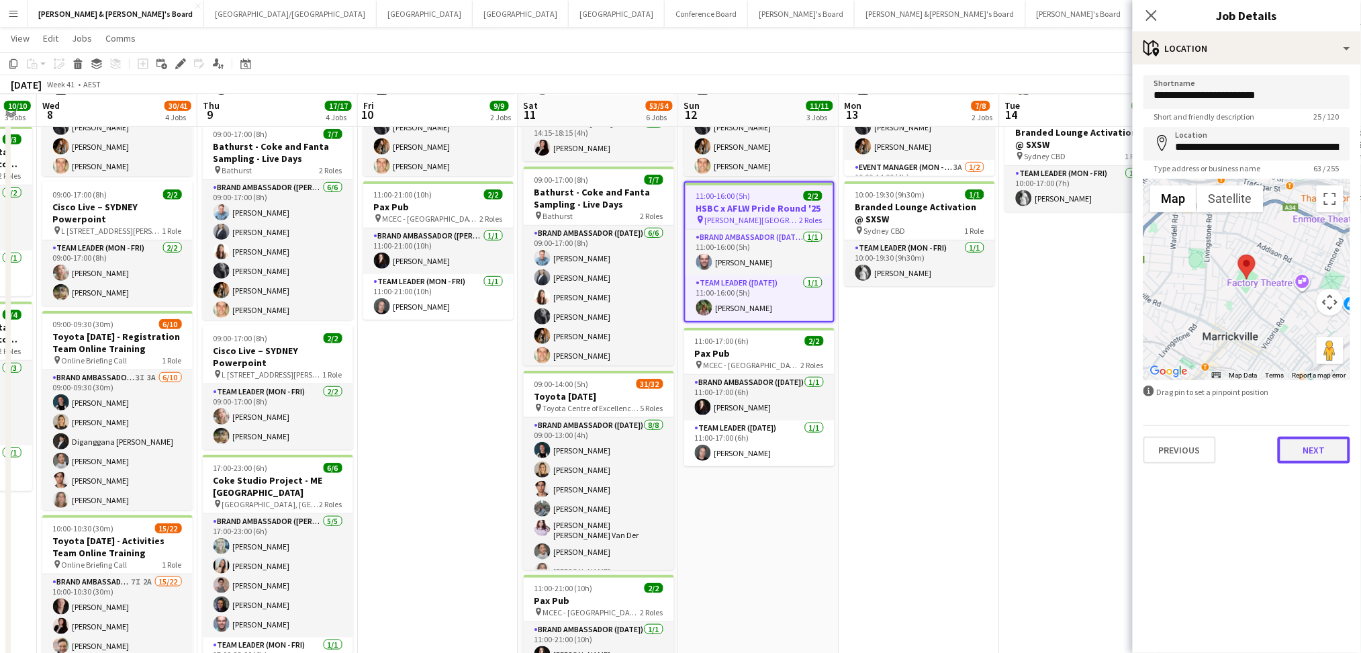
click at [1312, 439] on button "Next" at bounding box center [1314, 449] width 73 height 27
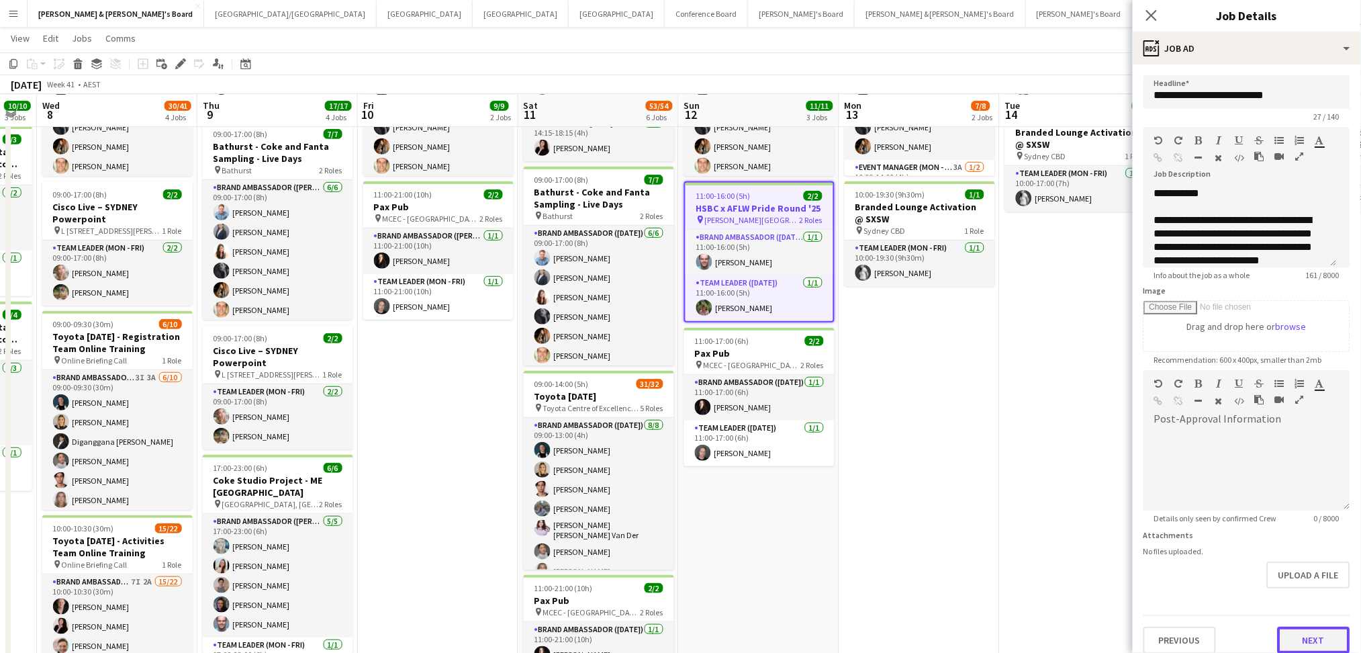
click at [1292, 631] on button "Next" at bounding box center [1314, 640] width 73 height 27
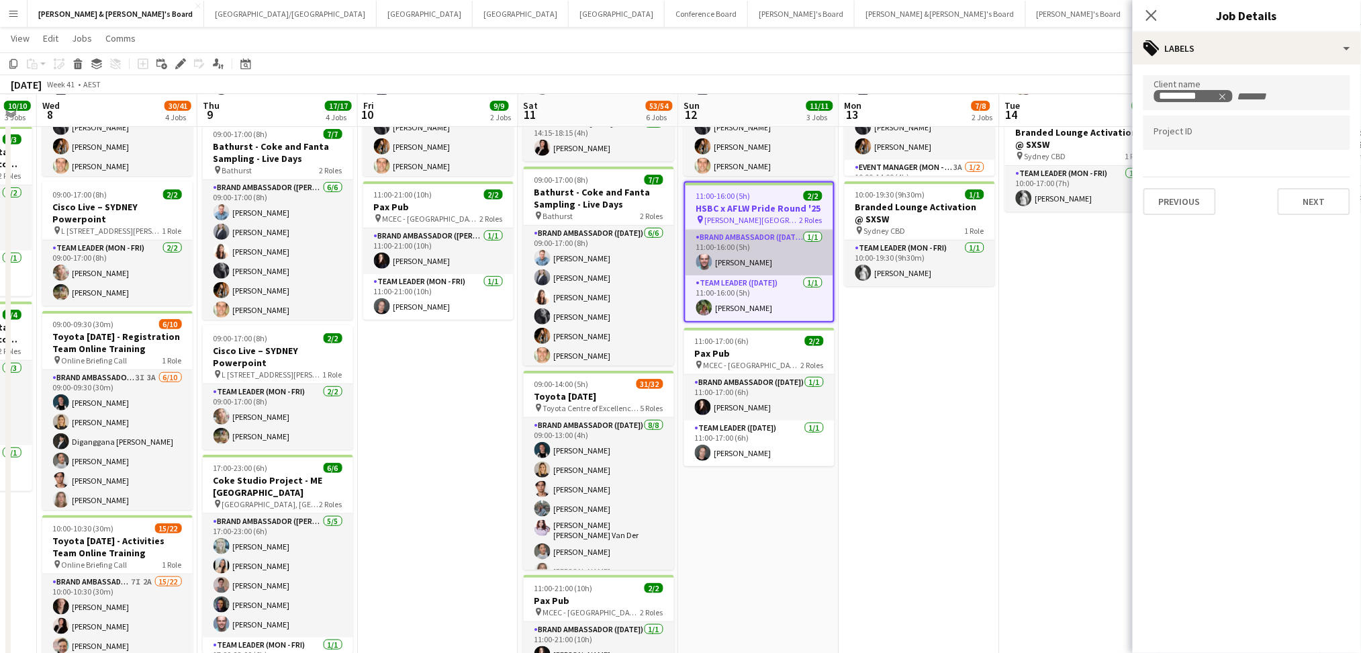
click at [767, 242] on app-card-role "Brand Ambassador ([DATE]) [DATE] 11:00-16:00 (5h) [PERSON_NAME]" at bounding box center [760, 253] width 148 height 46
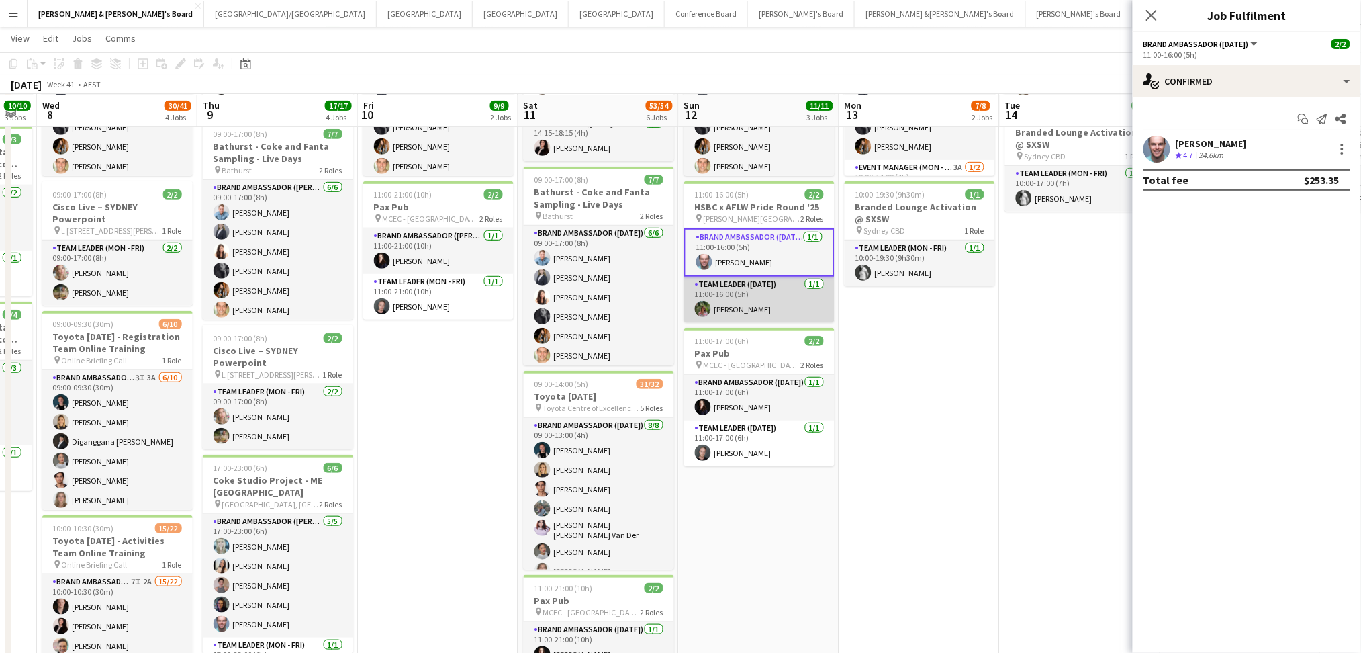
click at [754, 293] on app-card-role "Team Leader ([DATE]) [DATE] 11:00-16:00 (5h) [PERSON_NAME]" at bounding box center [759, 300] width 150 height 46
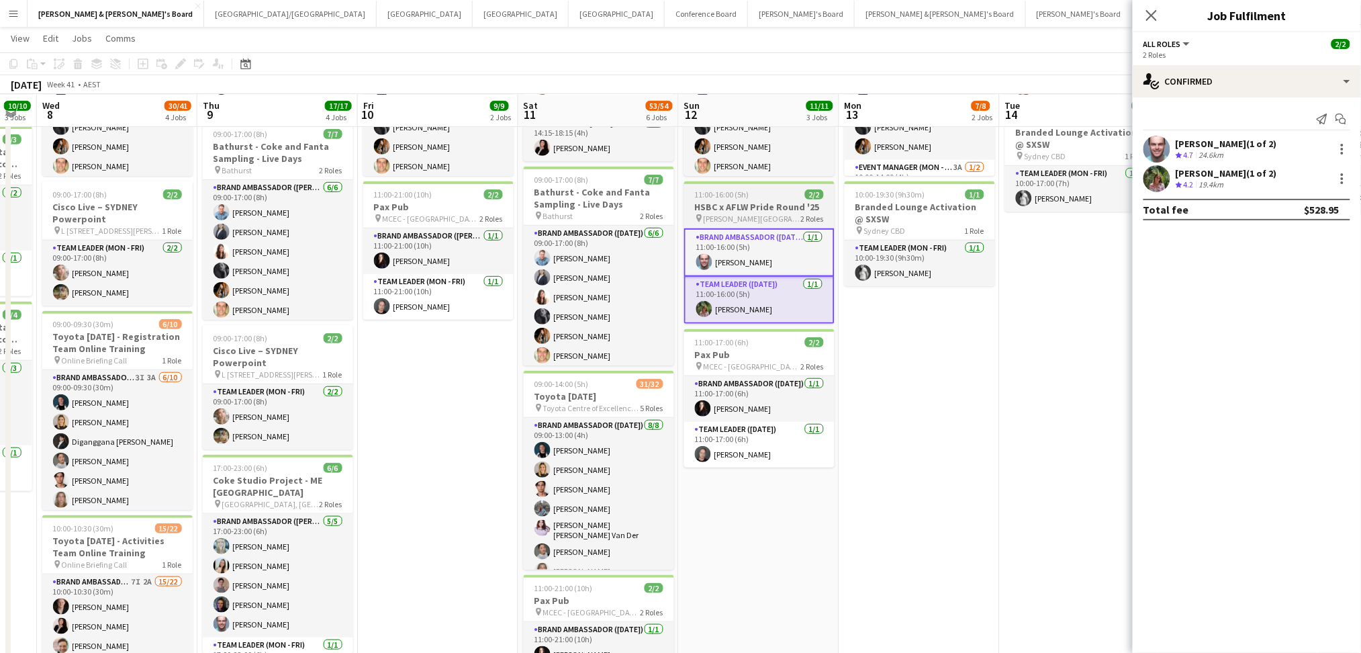
click at [774, 214] on span "[PERSON_NAME][GEOGRAPHIC_DATA], [GEOGRAPHIC_DATA]" at bounding box center [752, 219] width 97 height 10
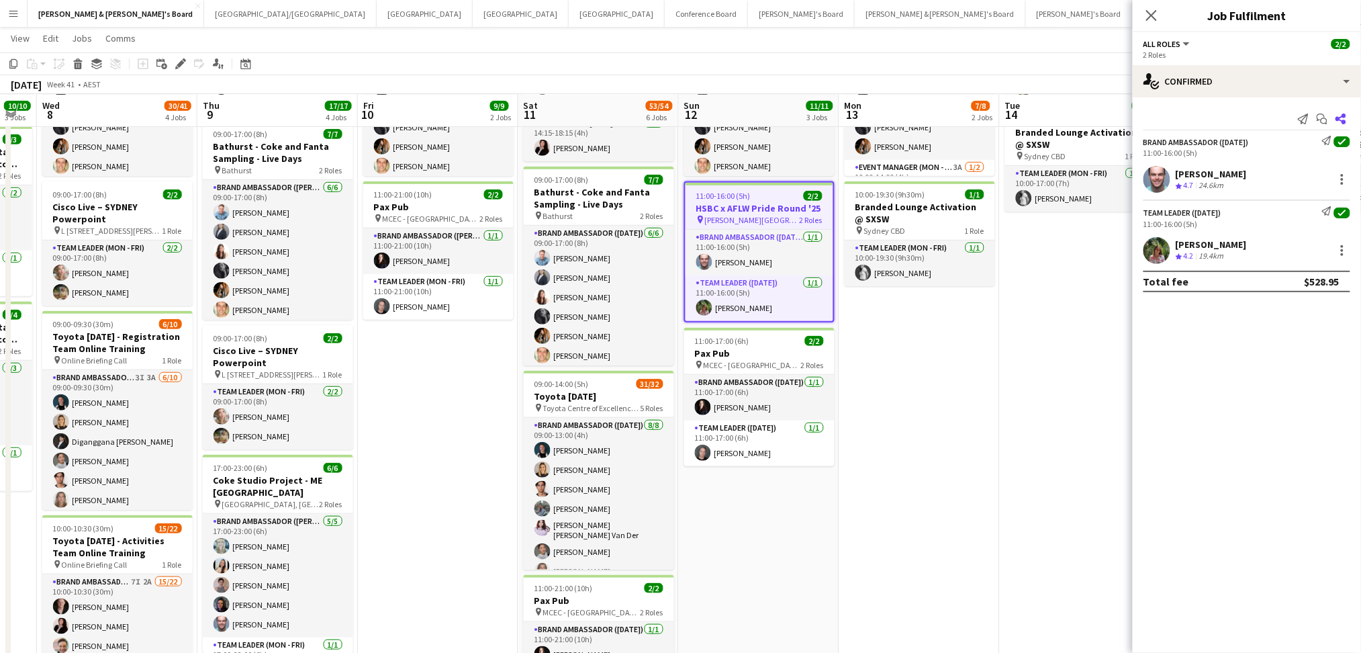
click at [1346, 121] on icon at bounding box center [1341, 118] width 11 height 11
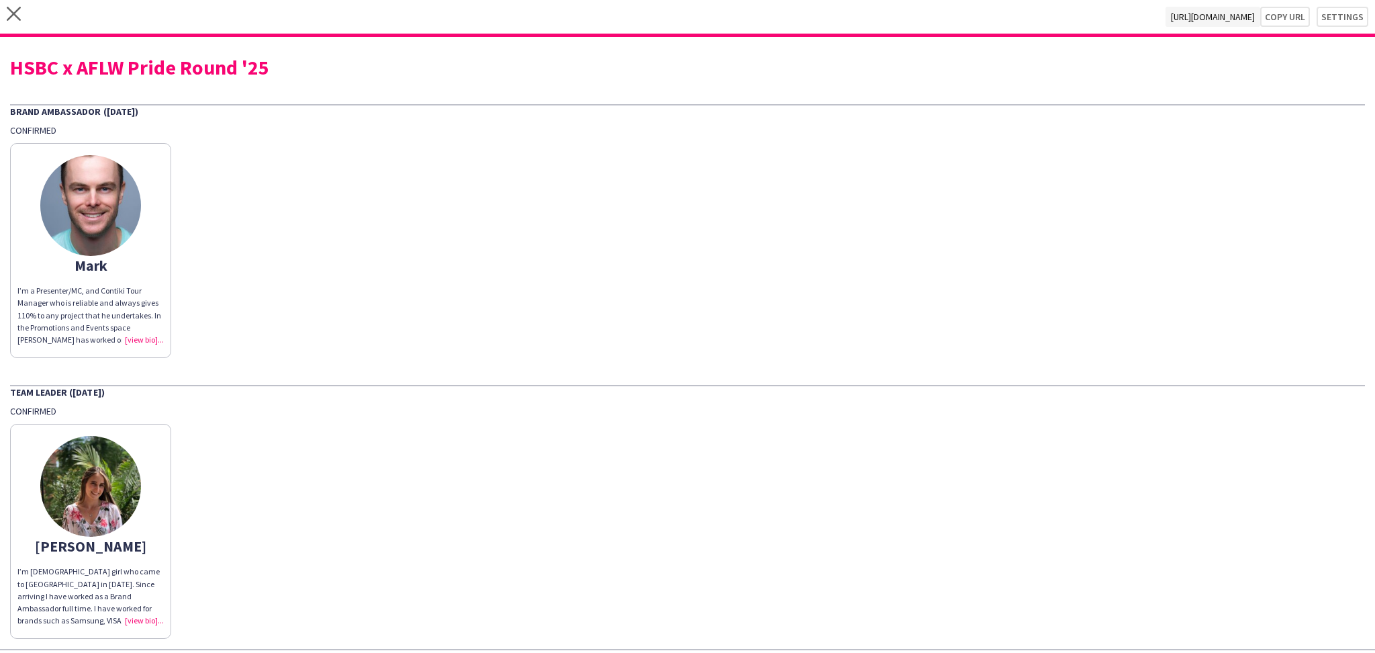
click at [1303, 11] on div "close [URL][DOMAIN_NAME] Copy url Settings" at bounding box center [687, 18] width 1375 height 37
drag, startPoint x: 1281, startPoint y: 19, endPoint x: 1211, endPoint y: 23, distance: 69.2
click at [1280, 19] on button "Copy url" at bounding box center [1278, 17] width 63 height 20
click at [244, 62] on div "HSBC x AFLW Pride Round '25" at bounding box center [687, 67] width 1355 height 20
click at [243, 63] on div "HSBC x AFLW Pride Round '25" at bounding box center [687, 67] width 1355 height 20
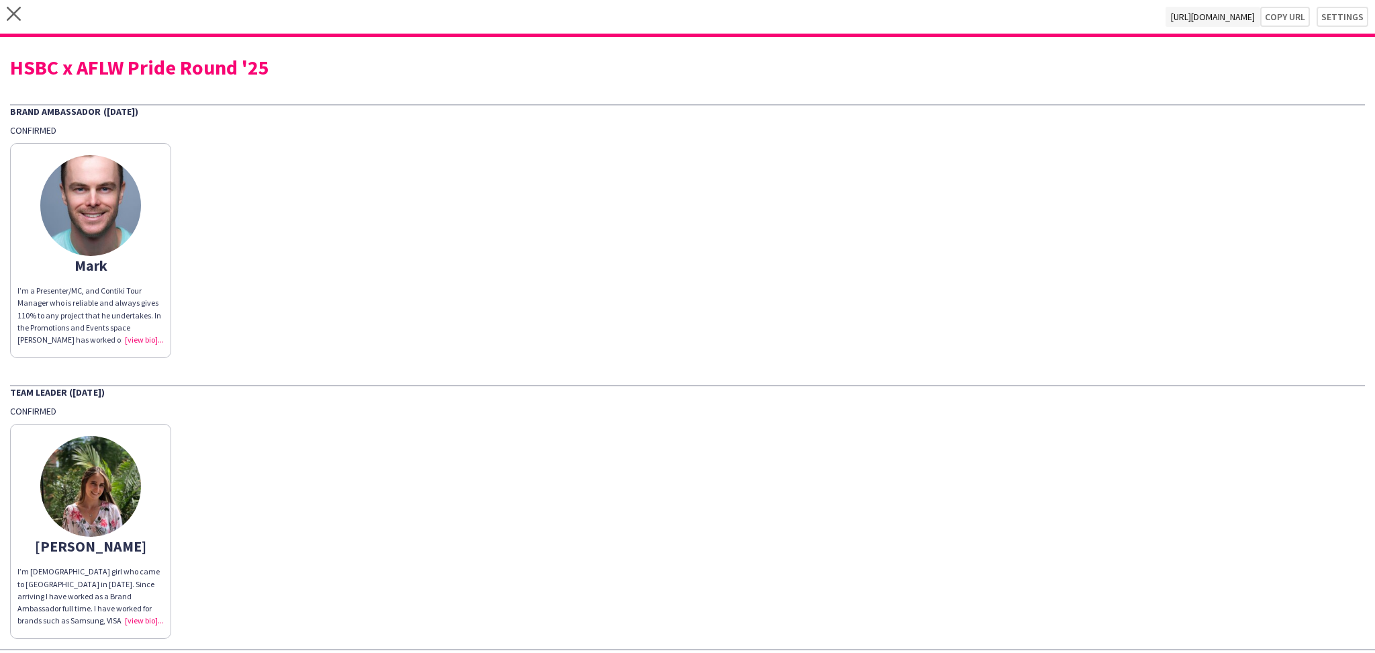
click at [243, 63] on div "HSBC x AFLW Pride Round '25" at bounding box center [687, 67] width 1355 height 20
copy div "HSBC x AFLW Pride Round '25"
click at [24, 13] on div "close [URL][DOMAIN_NAME] Copy url Settings" at bounding box center [687, 18] width 1375 height 37
click at [16, 13] on icon "close" at bounding box center [14, 14] width 14 height 14
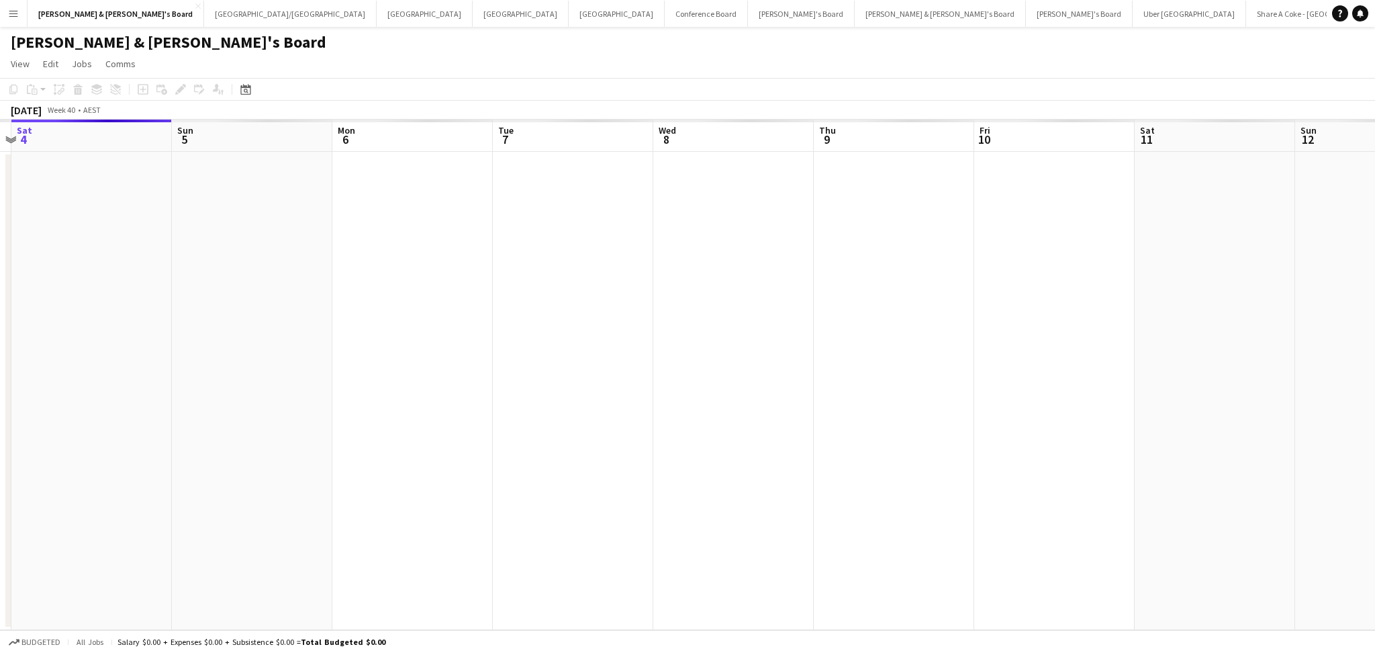
drag, startPoint x: 984, startPoint y: 403, endPoint x: 471, endPoint y: 386, distance: 513.3
click at [460, 383] on app-calendar-viewport "Wed 1 Thu 2 Fri 3 Sat 4 Sun 5 Mon 6 Tue 7 Wed 8 Thu 9 Fri 10 Sat 11 Sun 12 Mon …" at bounding box center [687, 375] width 1375 height 510
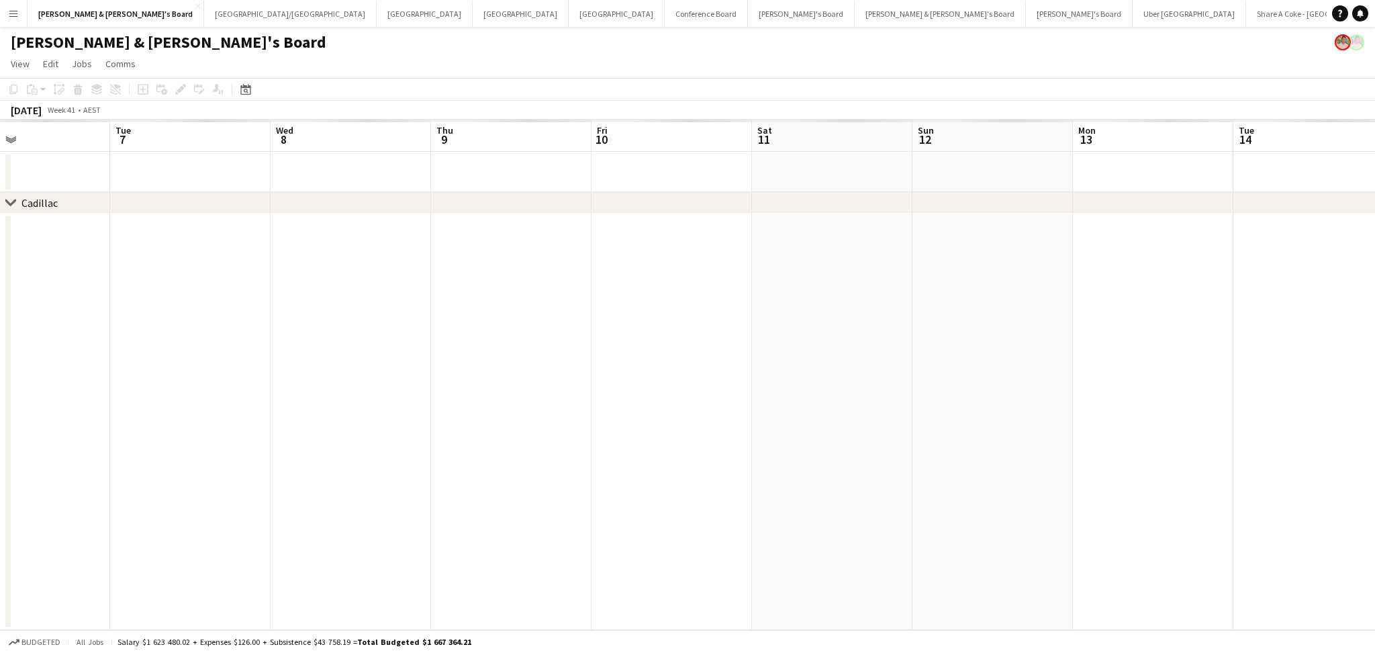
drag, startPoint x: 867, startPoint y: 477, endPoint x: 526, endPoint y: 455, distance: 341.1
click at [526, 455] on app-calendar-viewport "Fri 3 Sat 4 Sun 5 Mon 6 Tue 7 Wed 8 Thu 9 Fri 10 Sat 11 Sun 12 Mon 13 Tue 14 We…" at bounding box center [687, 375] width 1375 height 510
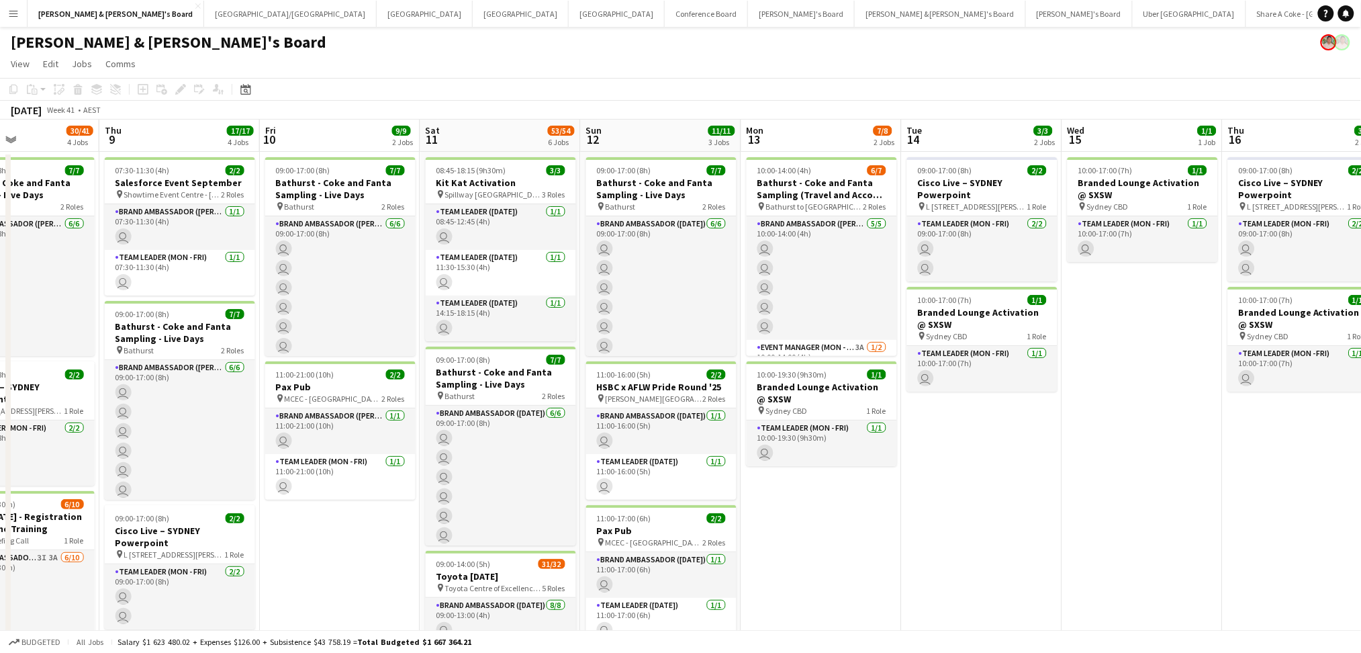
scroll to position [89, 0]
